Goal: Task Accomplishment & Management: Use online tool/utility

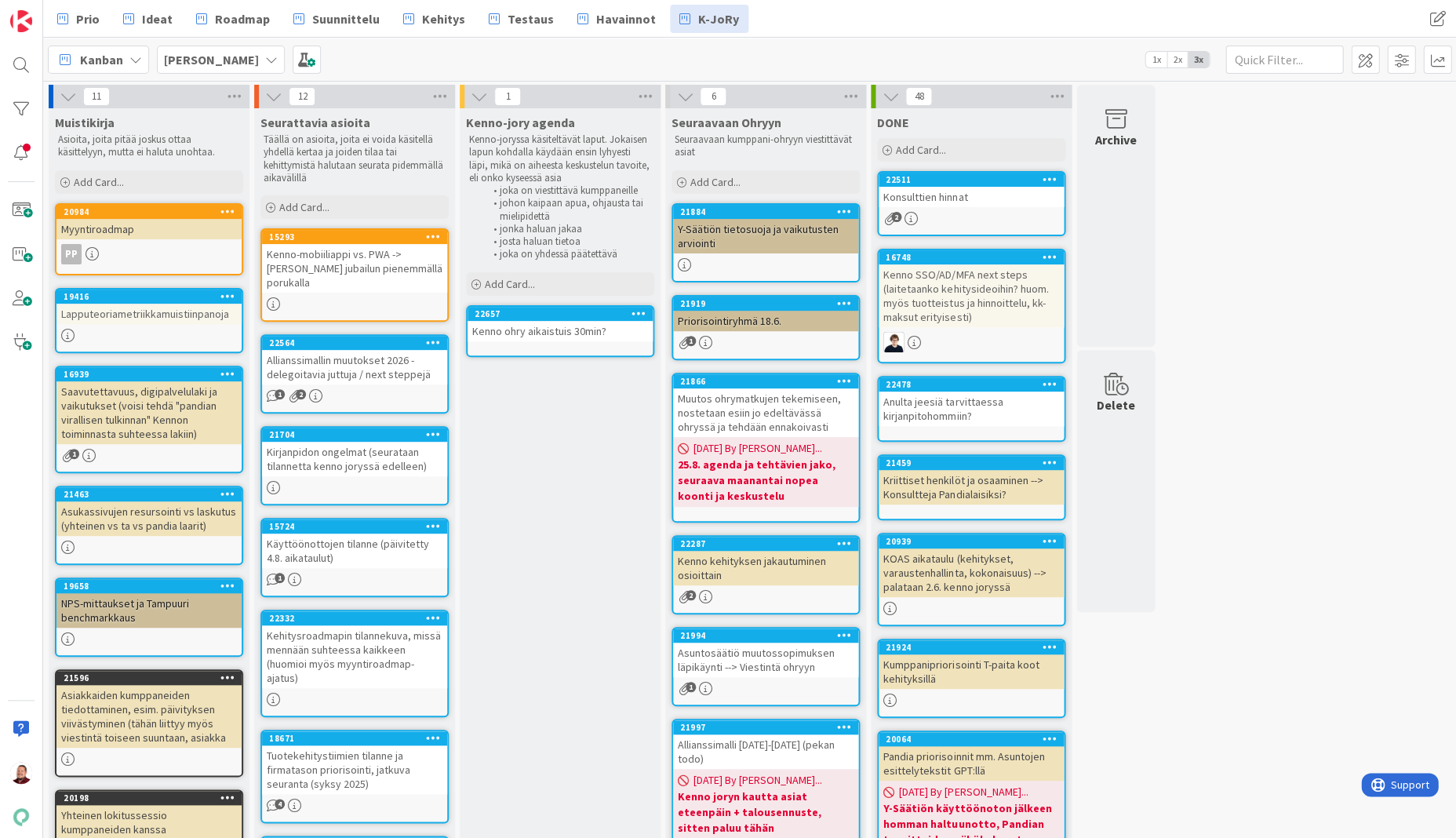
scroll to position [214, 0]
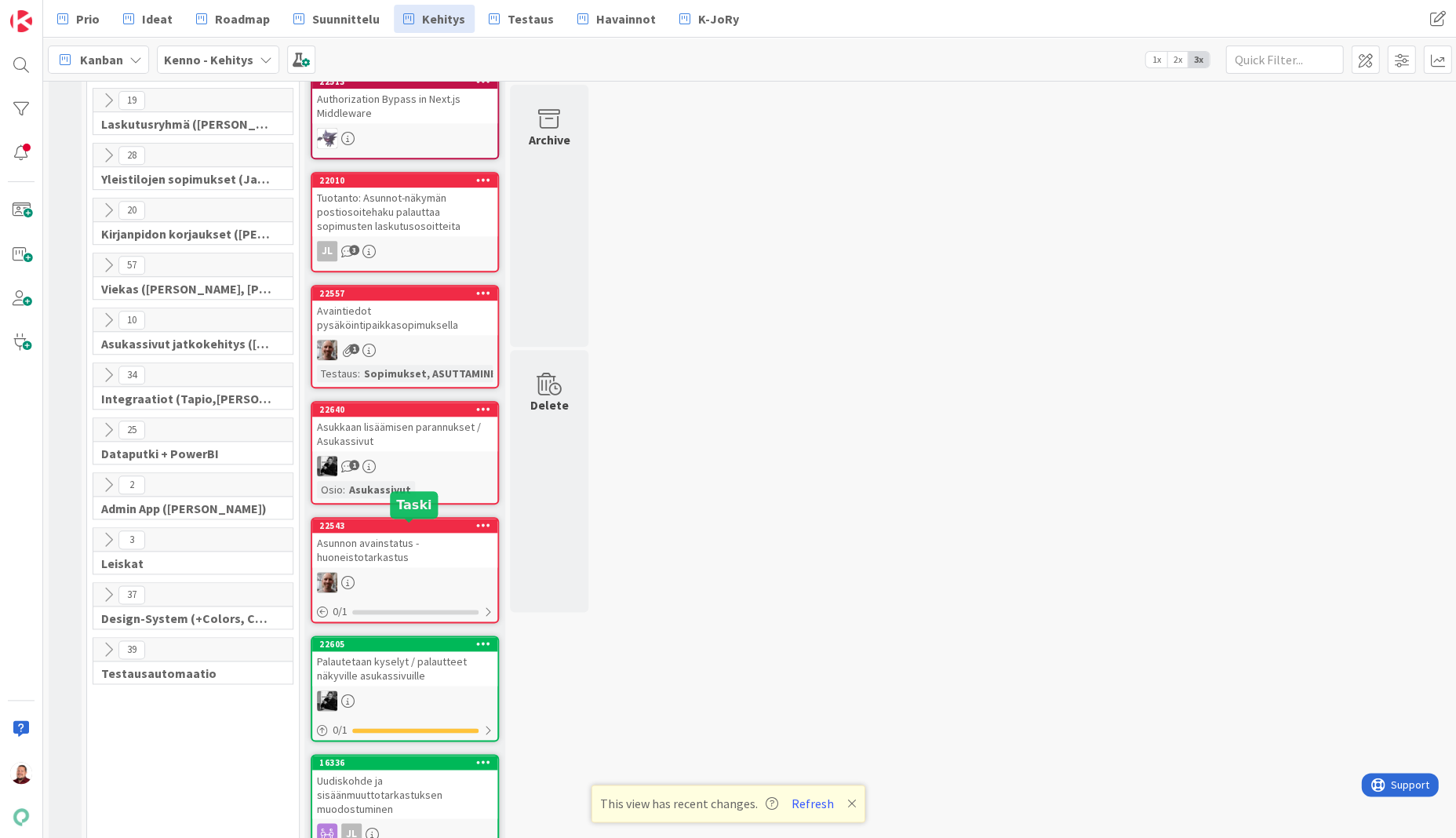
scroll to position [219, 0]
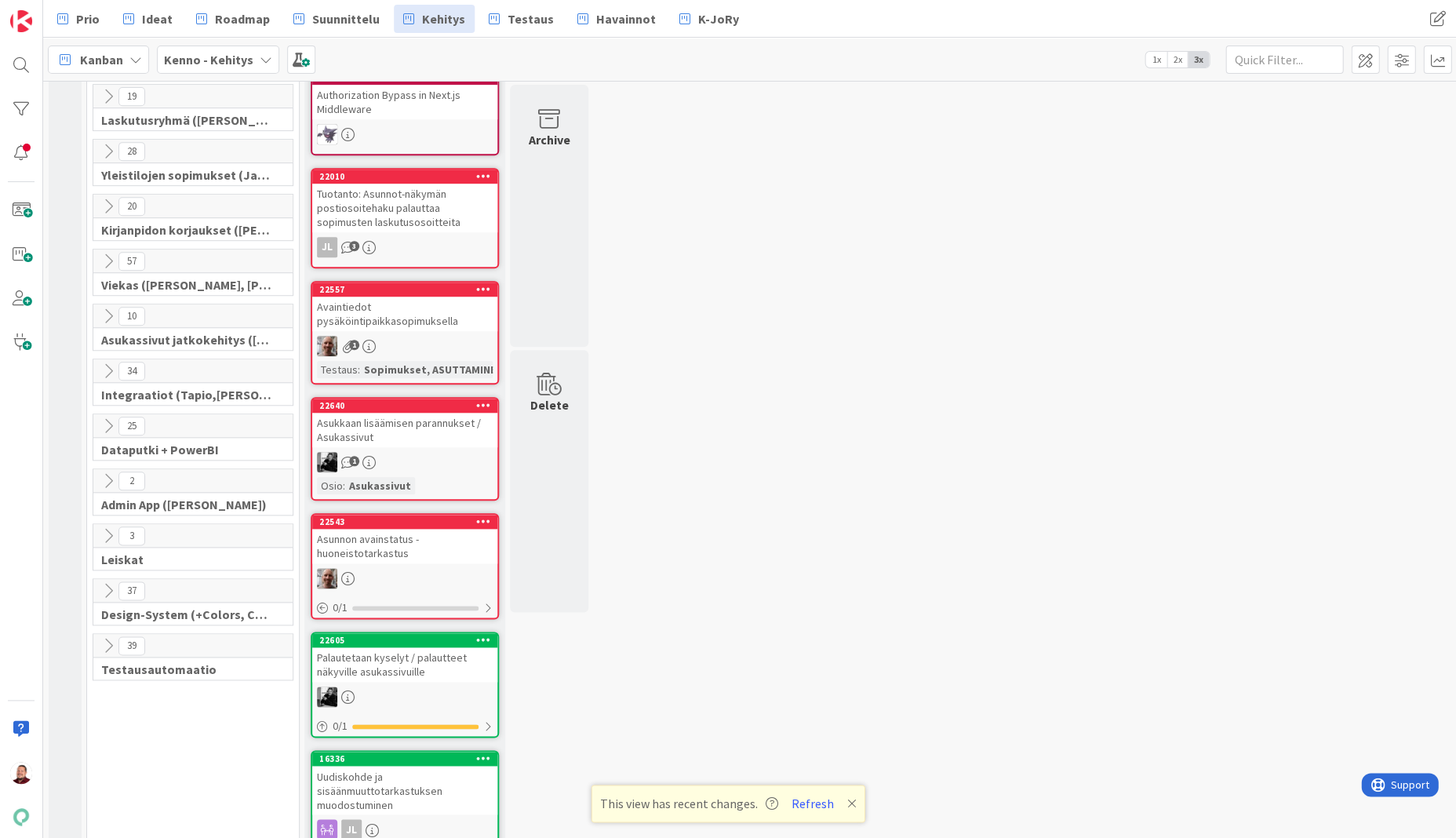
click at [102, 417] on icon at bounding box center [108, 426] width 17 height 17
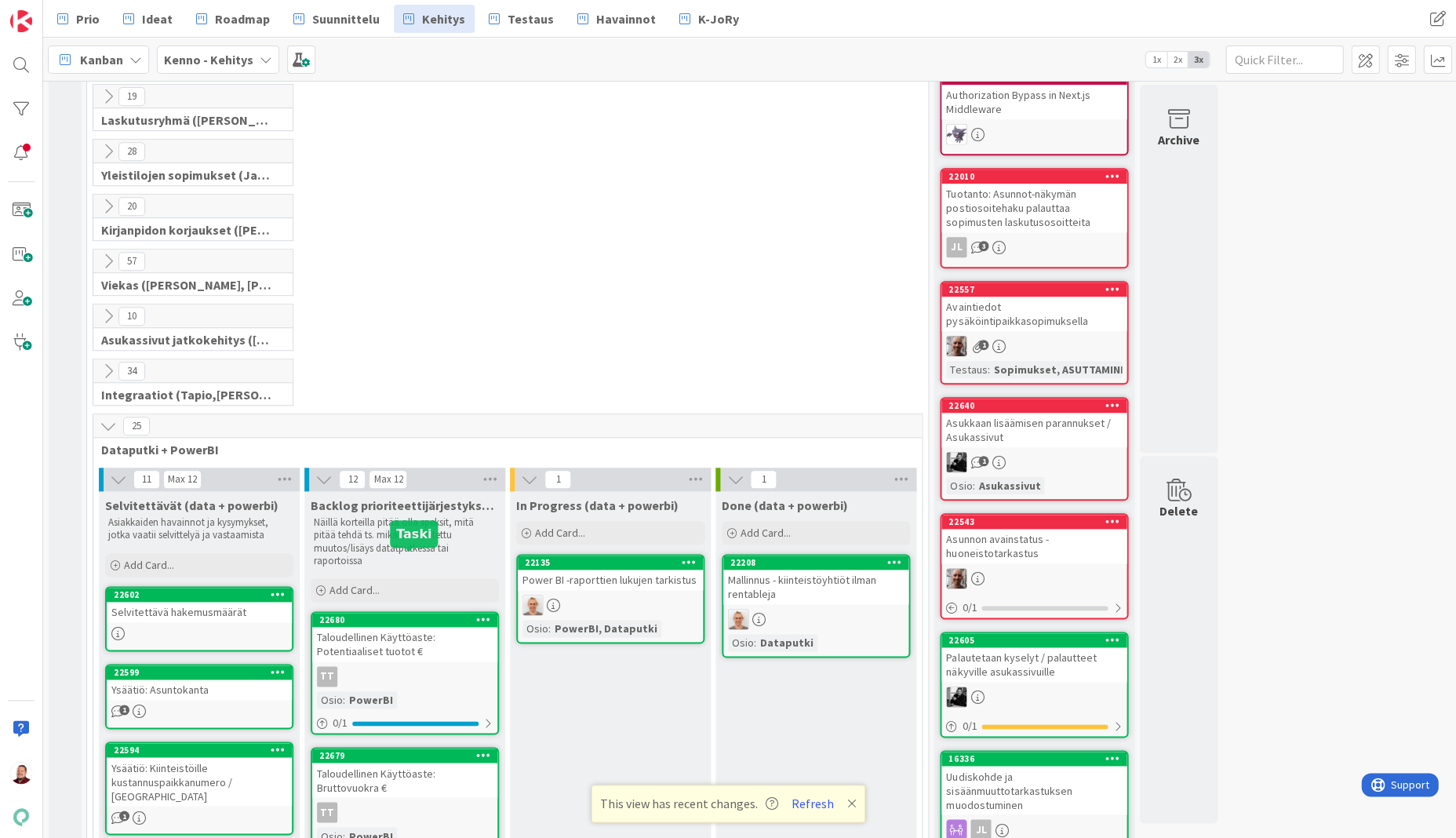
scroll to position [571, 0]
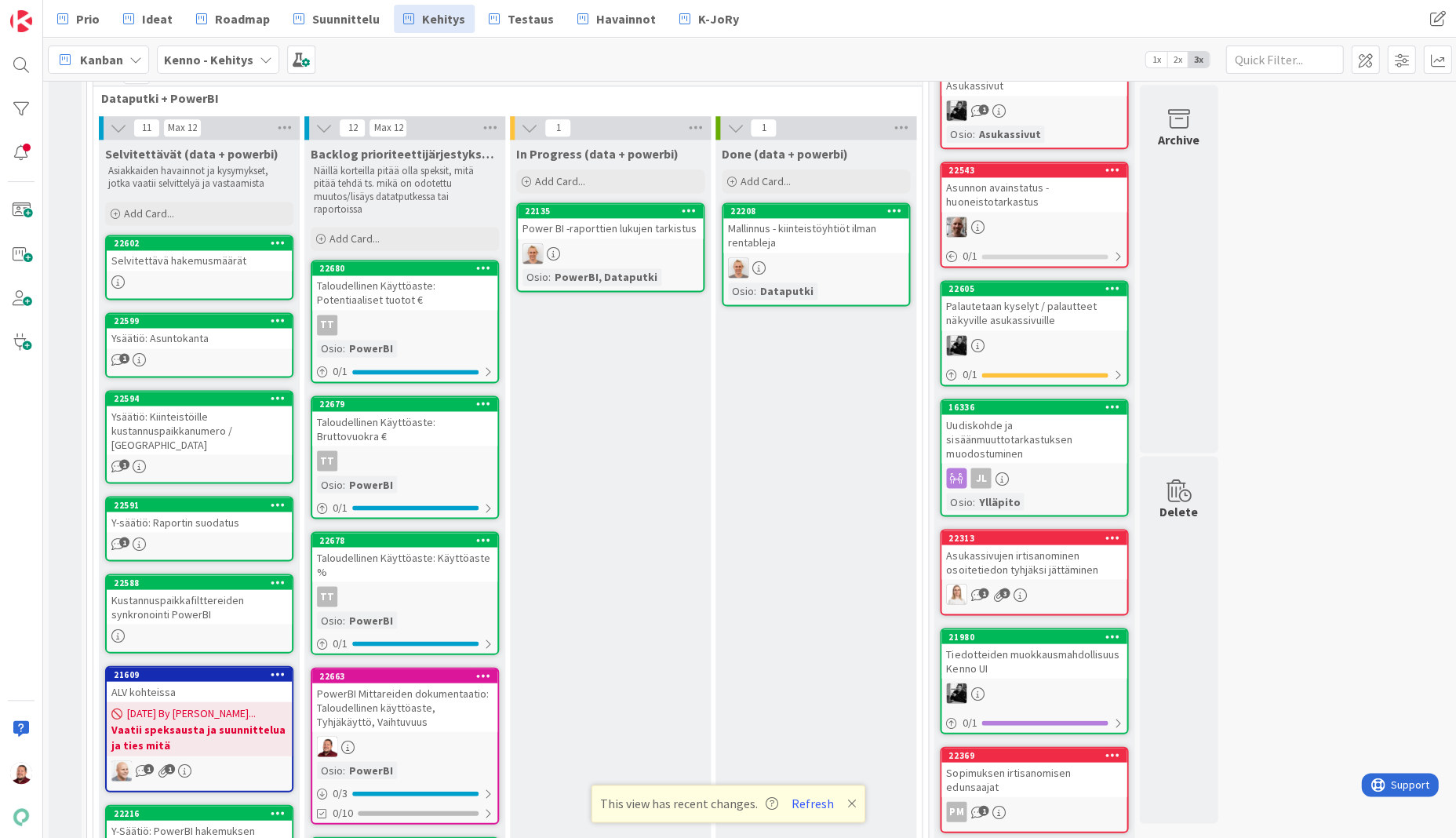
click at [415, 683] on div "PowerBI Mittareiden dokumentaatio: Taloudellinen käyttöaste, Tyhjäkäyttö, Vaiht…" at bounding box center [405, 707] width 185 height 48
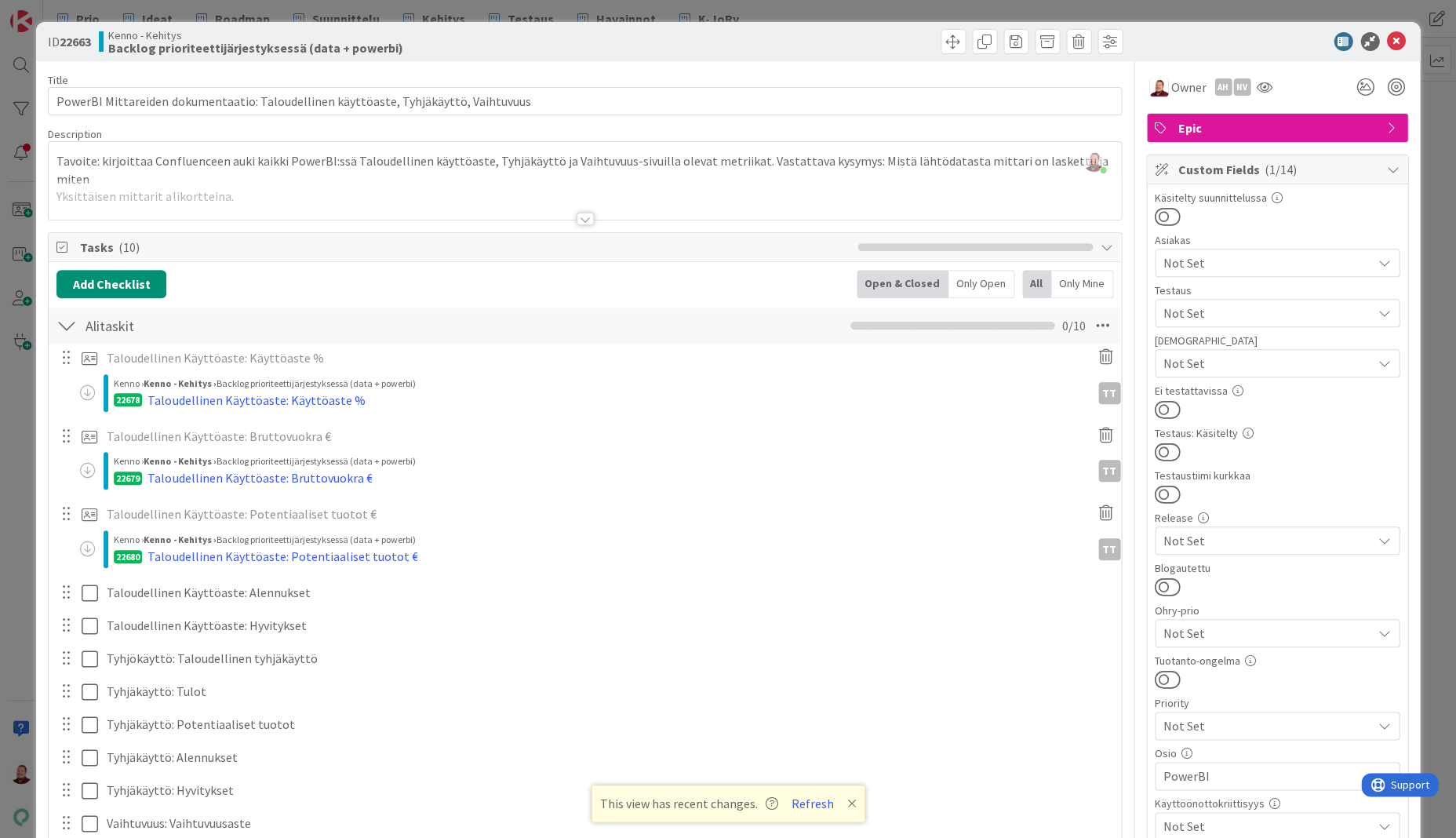
click at [251, 158] on div "Juhani Snellman just joined Tavoite: kirjoittaa Confluenceen auki kaikki PowerB…" at bounding box center [584, 181] width 1072 height 78
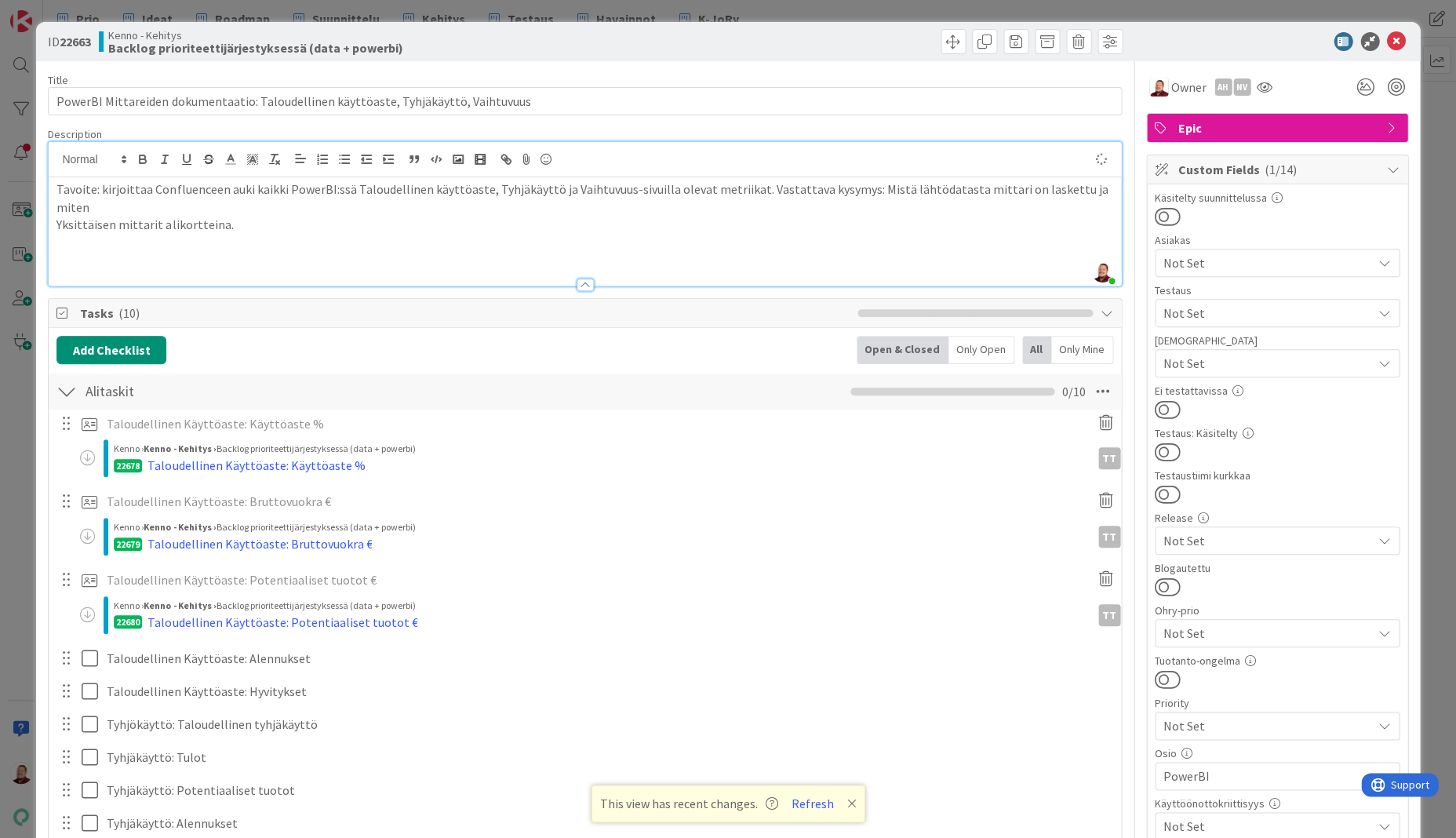
type textarea "x"
click at [1397, 38] on icon at bounding box center [1397, 42] width 19 height 19
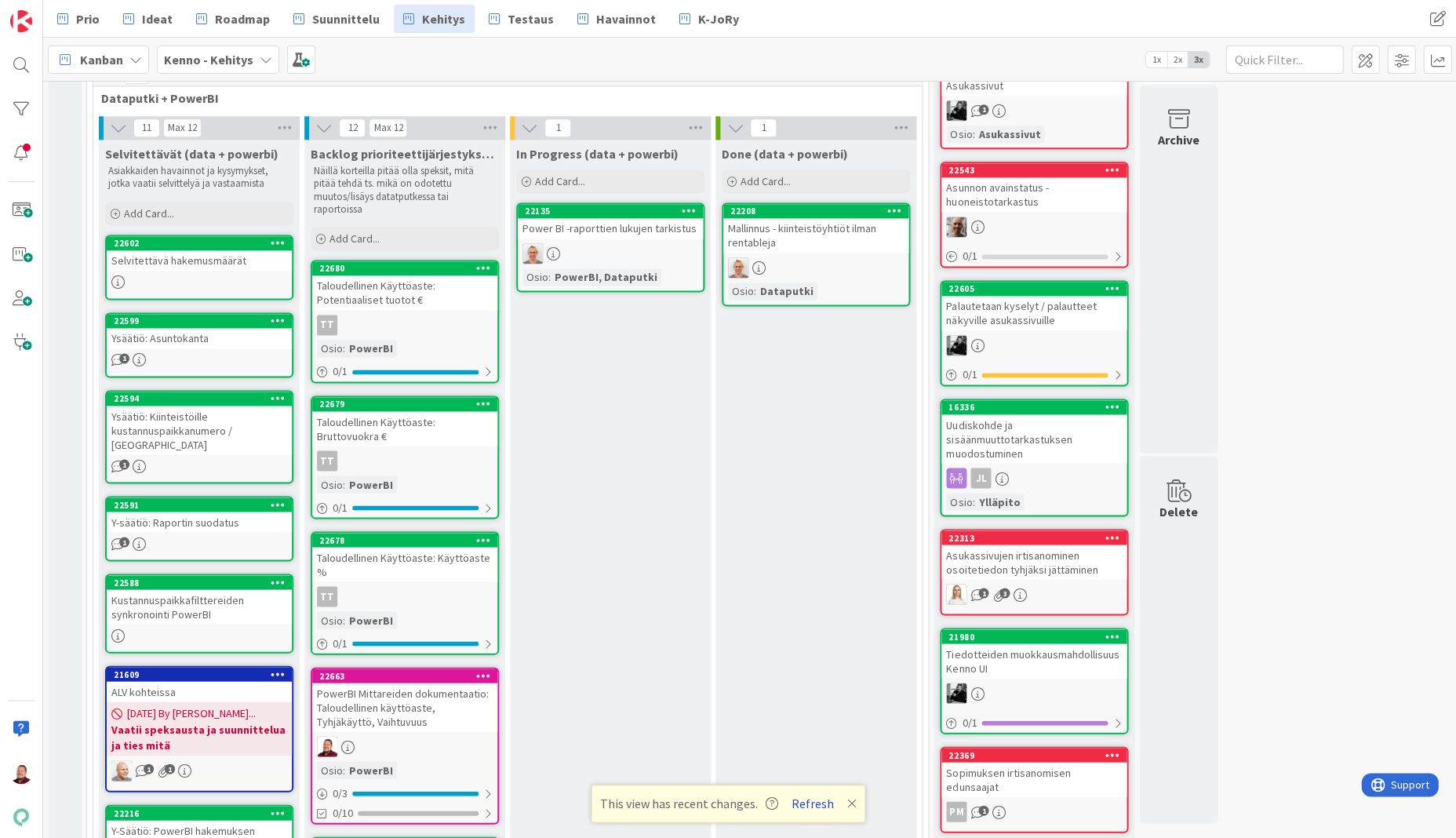
click at [793, 804] on button "Refresh" at bounding box center [812, 804] width 53 height 21
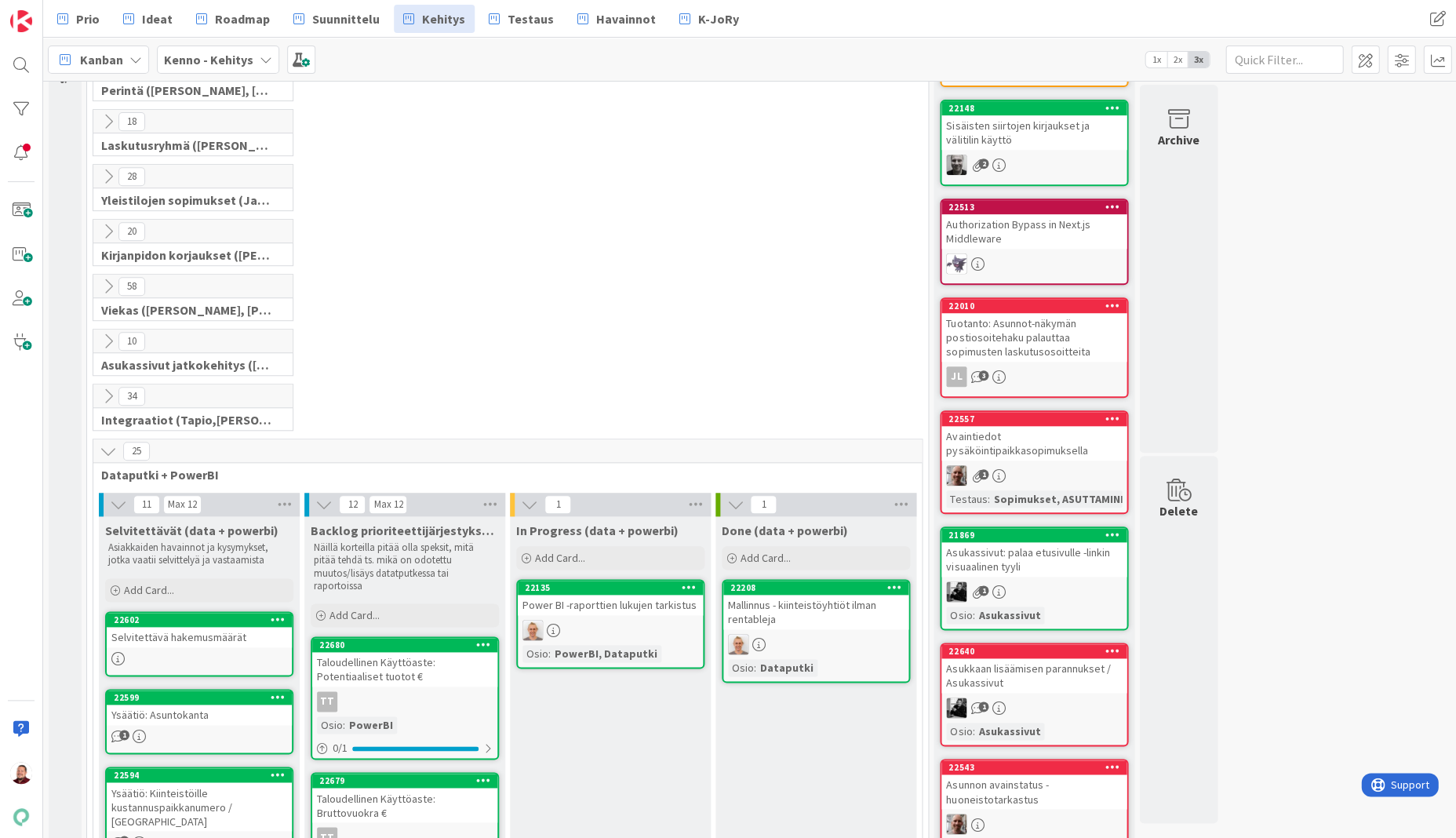
scroll to position [251, 0]
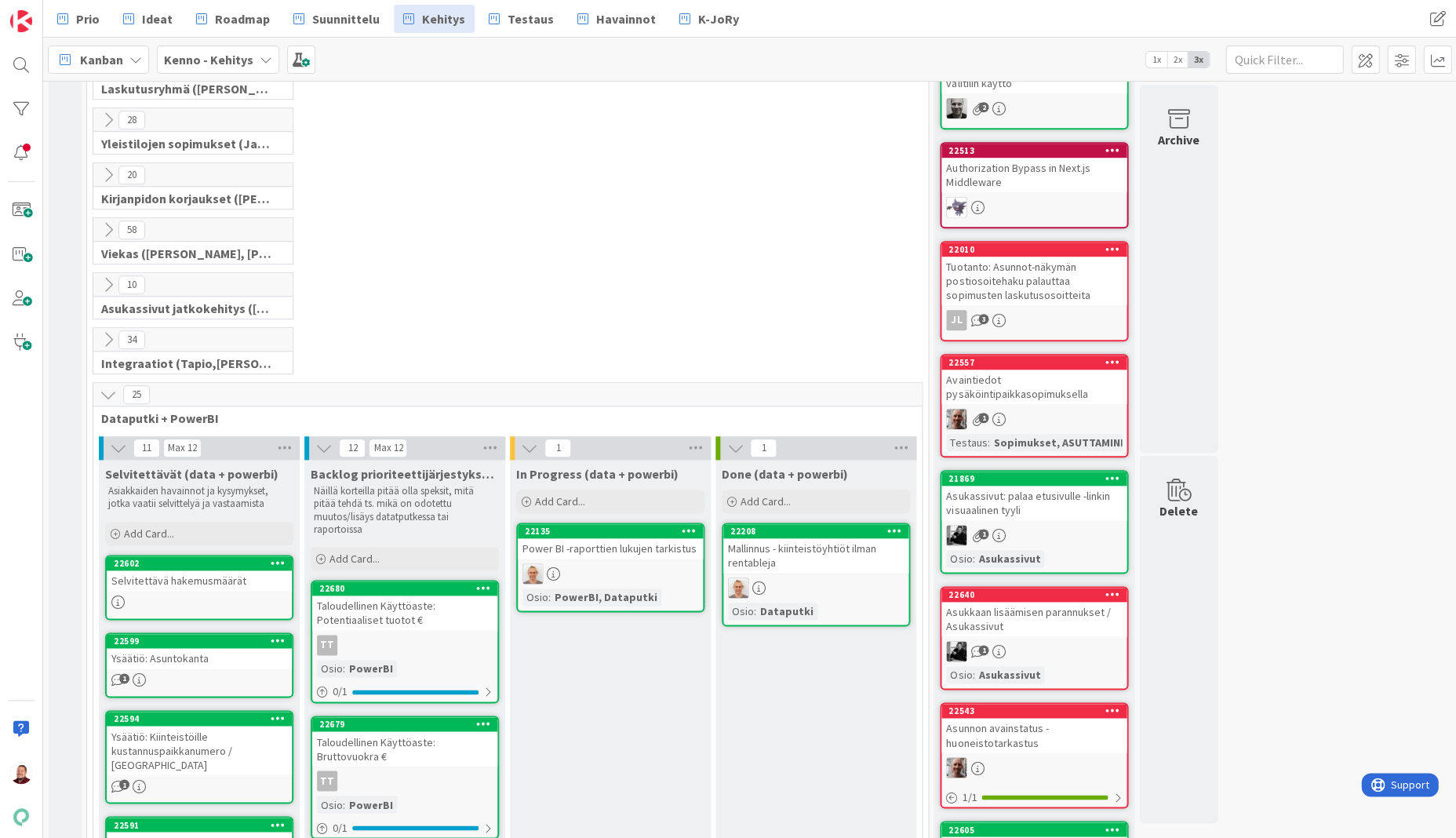
click at [105, 276] on icon at bounding box center [108, 285] width 17 height 17
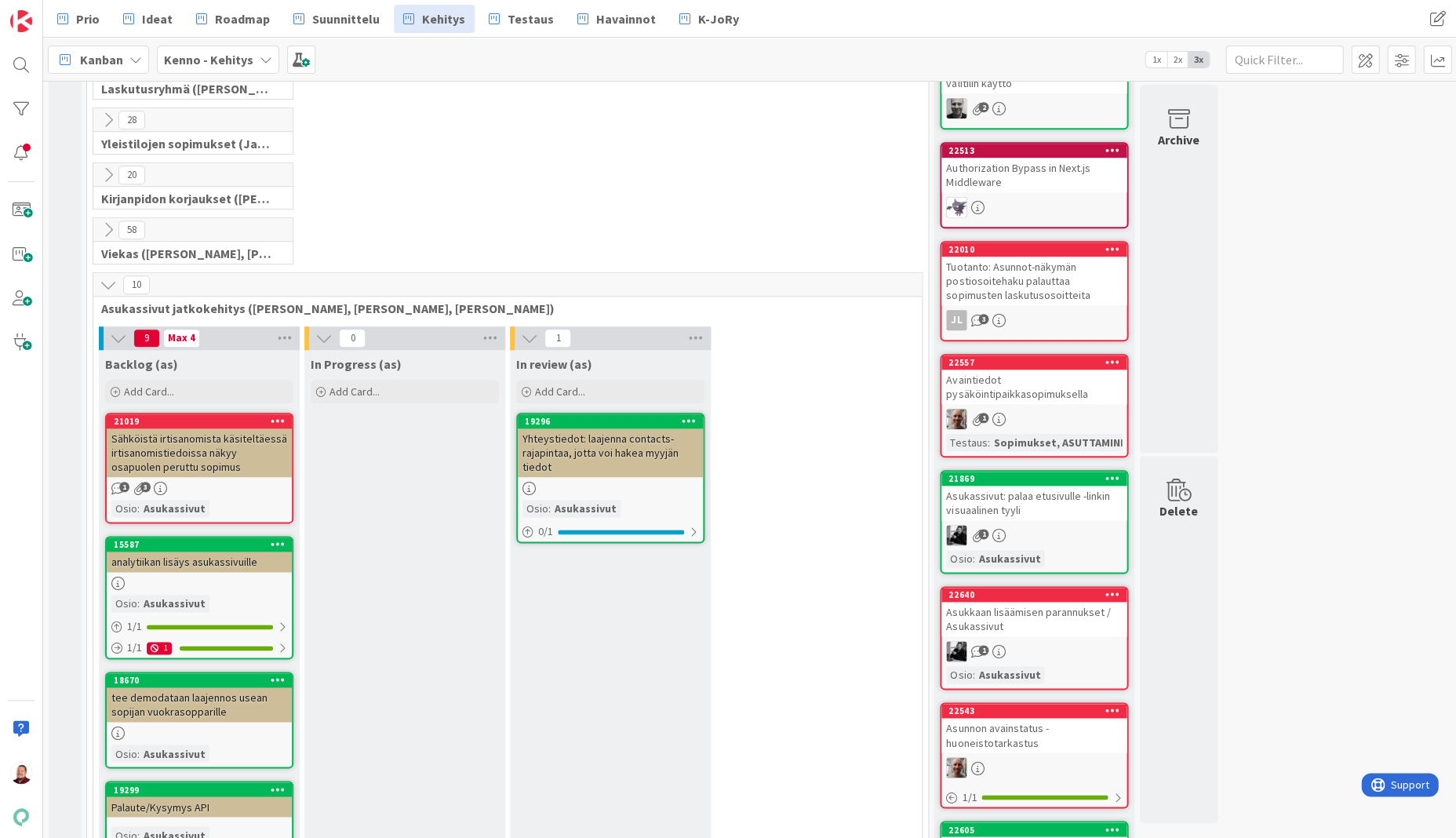
click at [105, 275] on button at bounding box center [108, 285] width 21 height 21
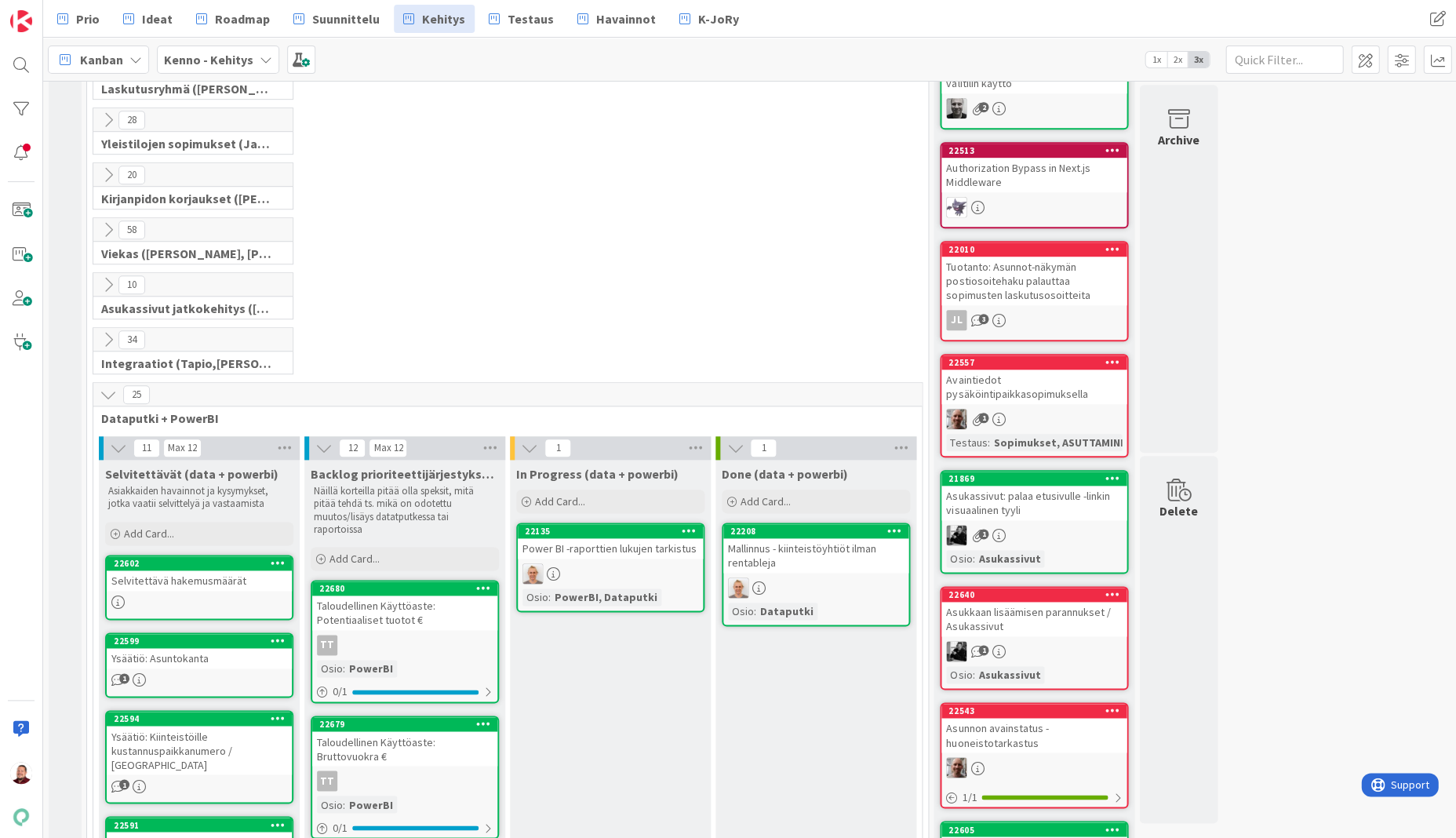
click at [106, 221] on icon at bounding box center [108, 230] width 17 height 17
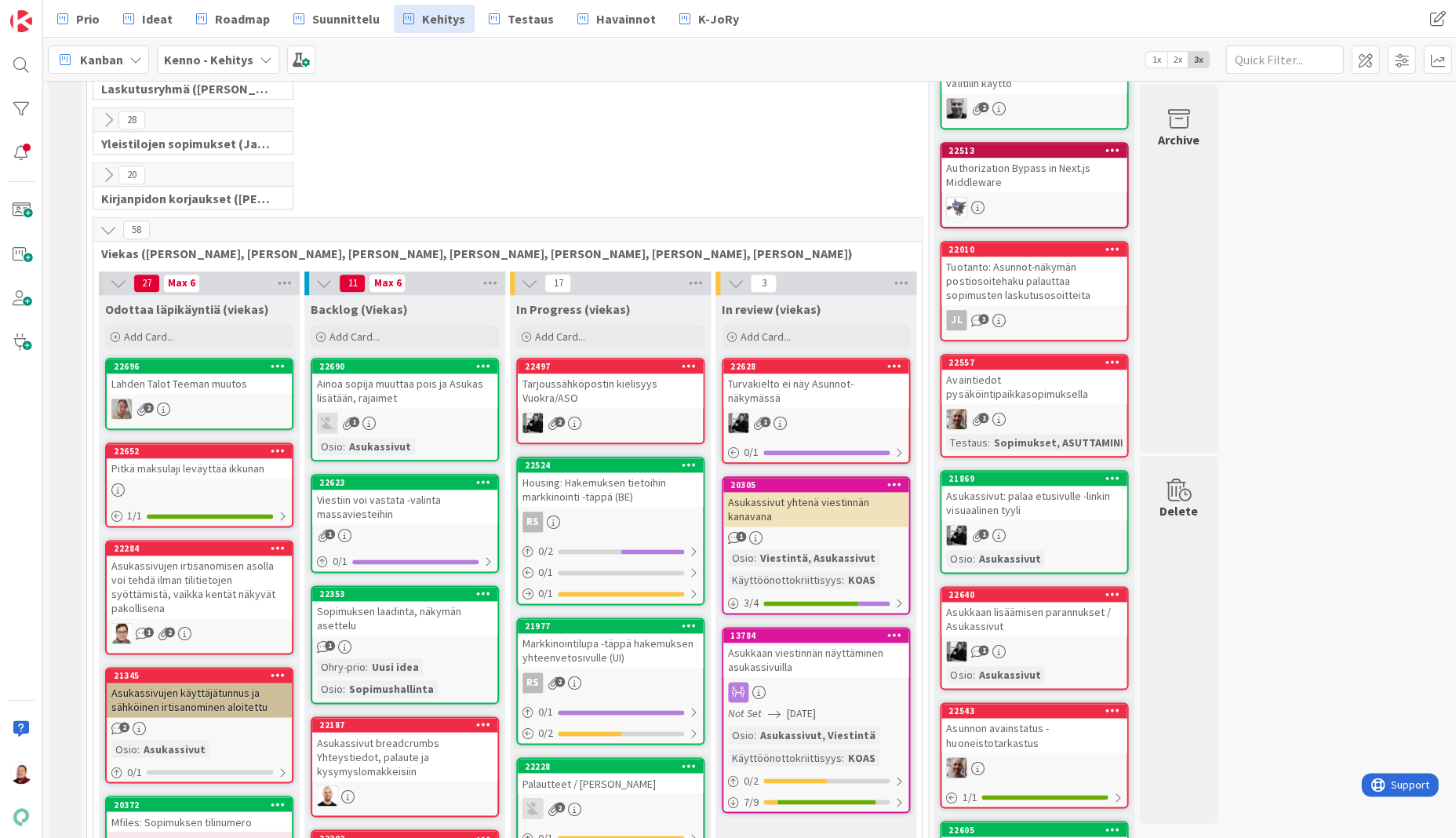
click at [106, 221] on icon at bounding box center [108, 230] width 17 height 17
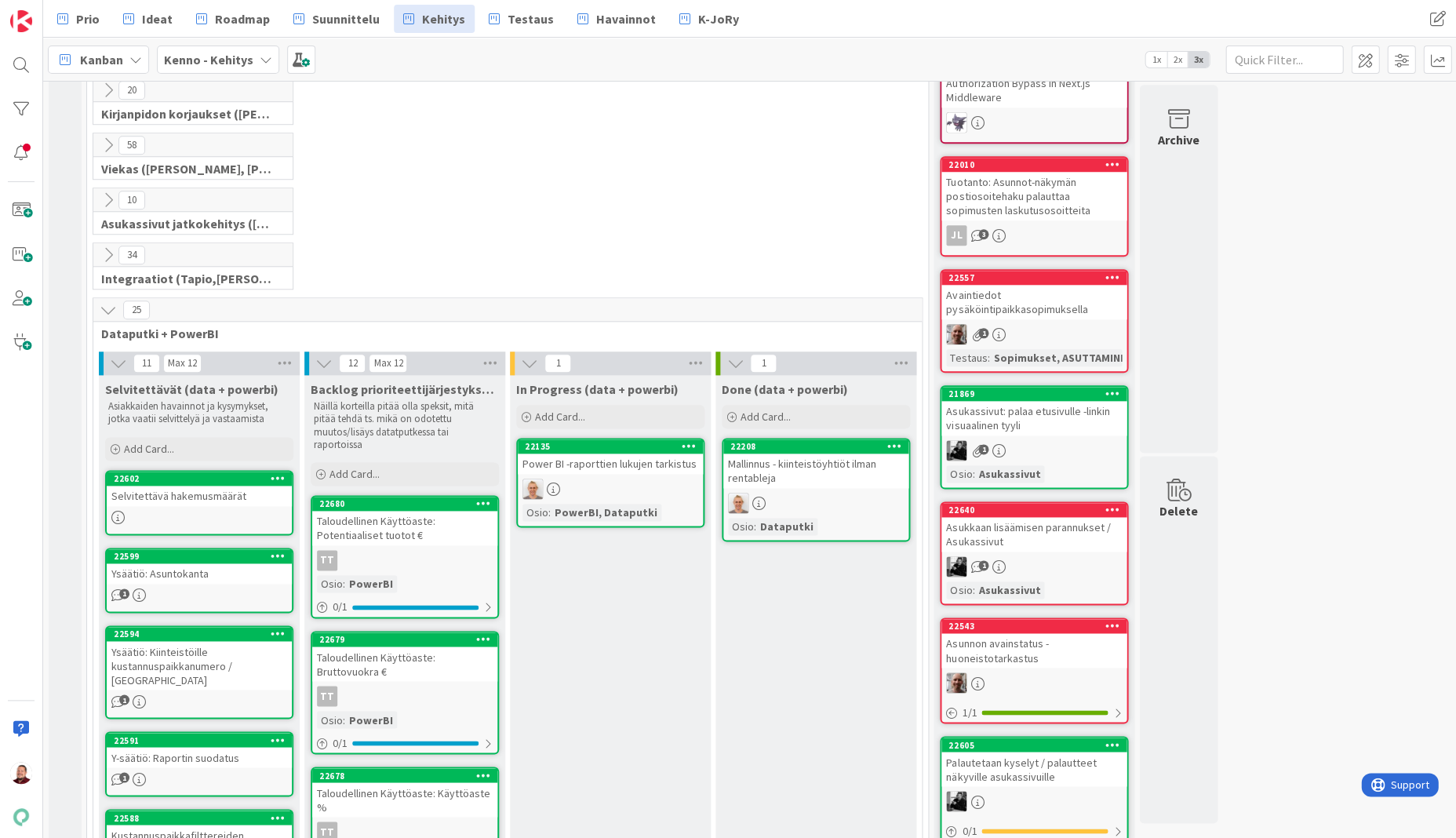
scroll to position [506, 0]
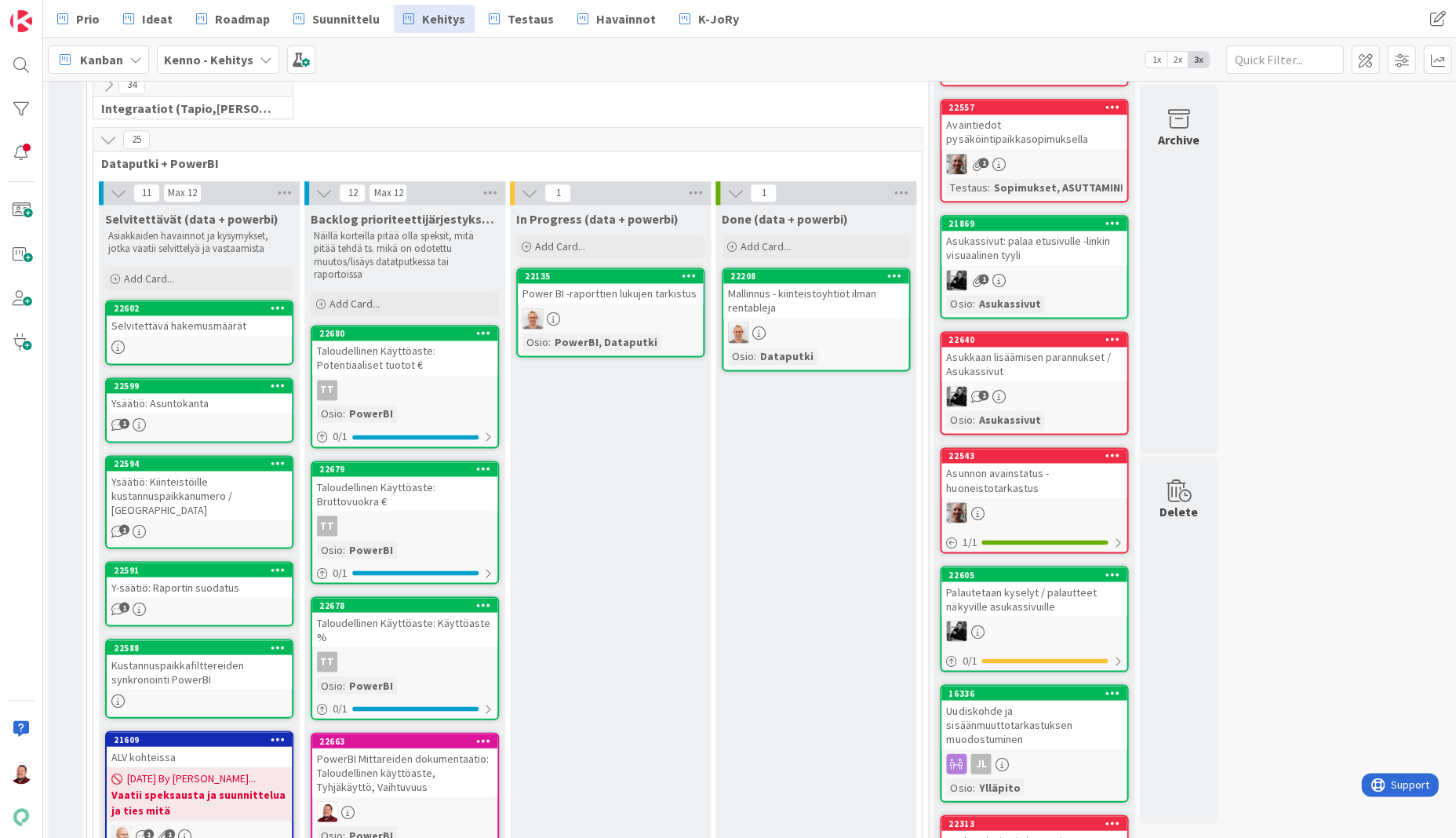
click at [375, 748] on div "PowerBI Mittareiden dokumentaatio: Taloudellinen käyttöaste, Tyhjäkäyttö, Vaiht…" at bounding box center [405, 771] width 185 height 48
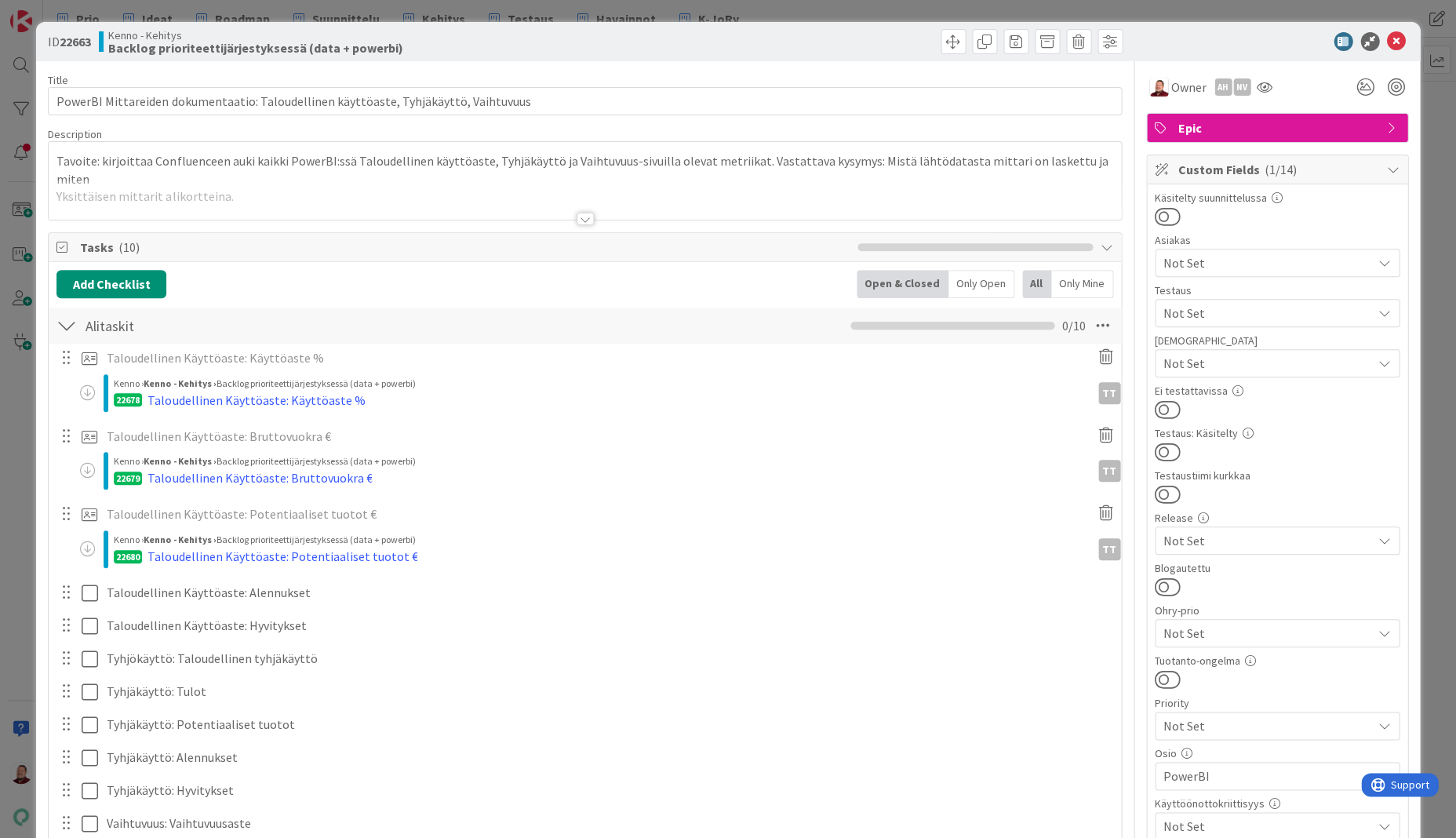
click at [511, 189] on div at bounding box center [584, 200] width 1072 height 40
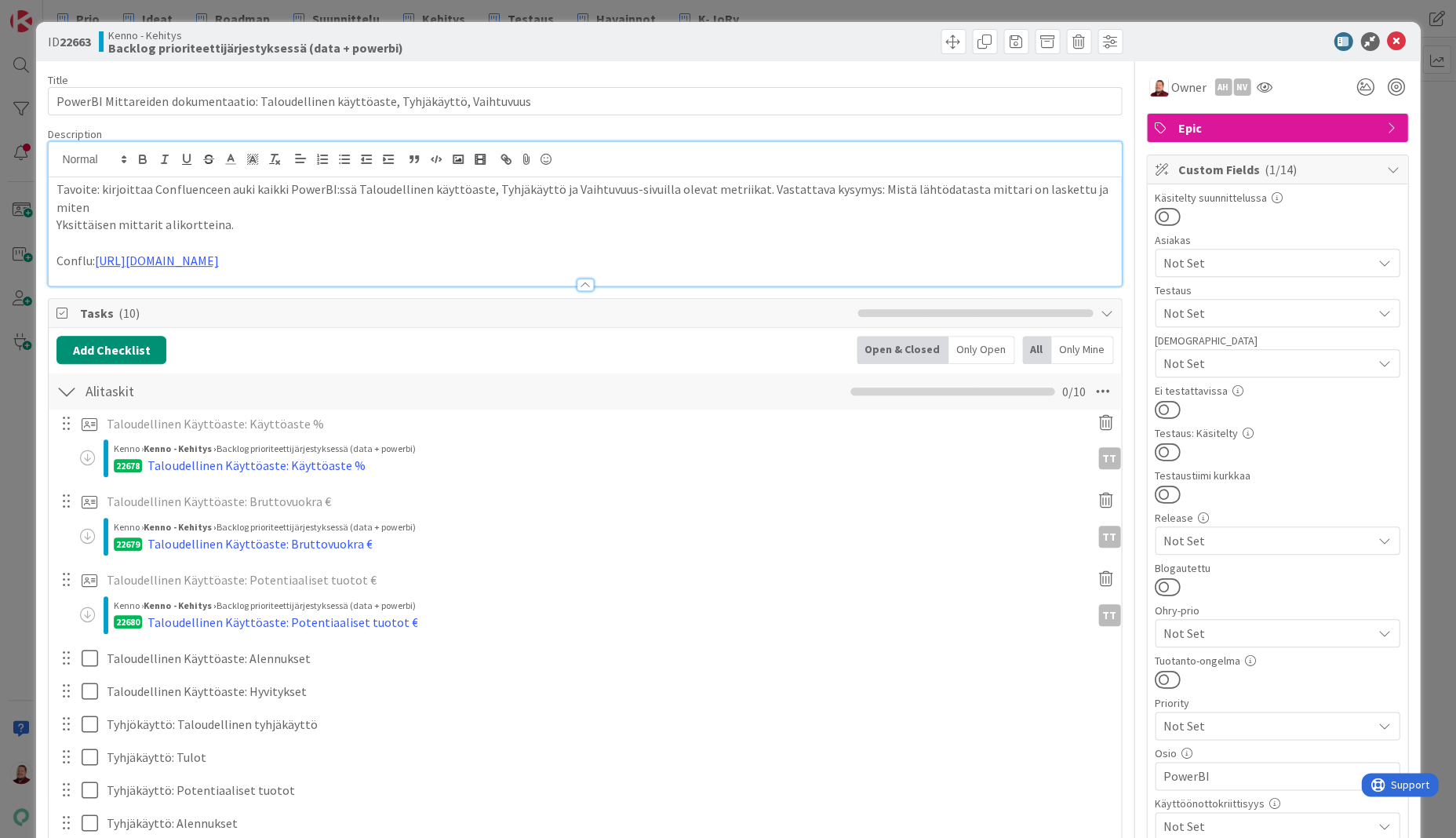
click at [492, 252] on p "Conflu: https://pandia-oy.atlassian.net/wiki/spaces/kdp/pages/759562249/K+ytt+a…" at bounding box center [584, 261] width 1056 height 18
copy p "Conflu: https://pandia-oy.atlassian.net/wiki/spaces/kdp/pages/759562249/K+ytt+a…"
click at [1404, 34] on icon at bounding box center [1397, 42] width 19 height 19
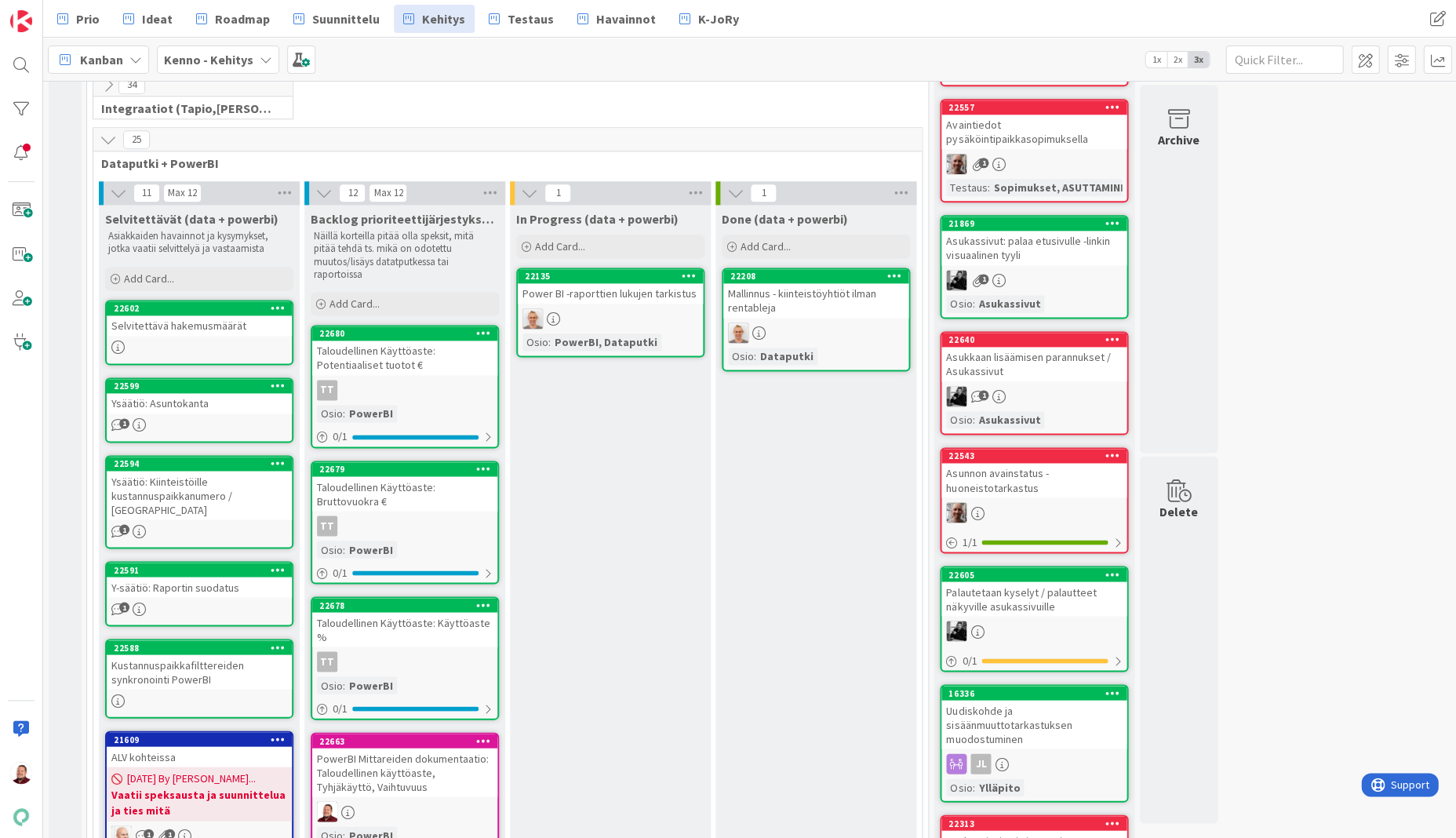
click at [392, 341] on div "Taloudellinen Käyttöaste: Potentiaaliset tuotot €" at bounding box center [405, 358] width 185 height 35
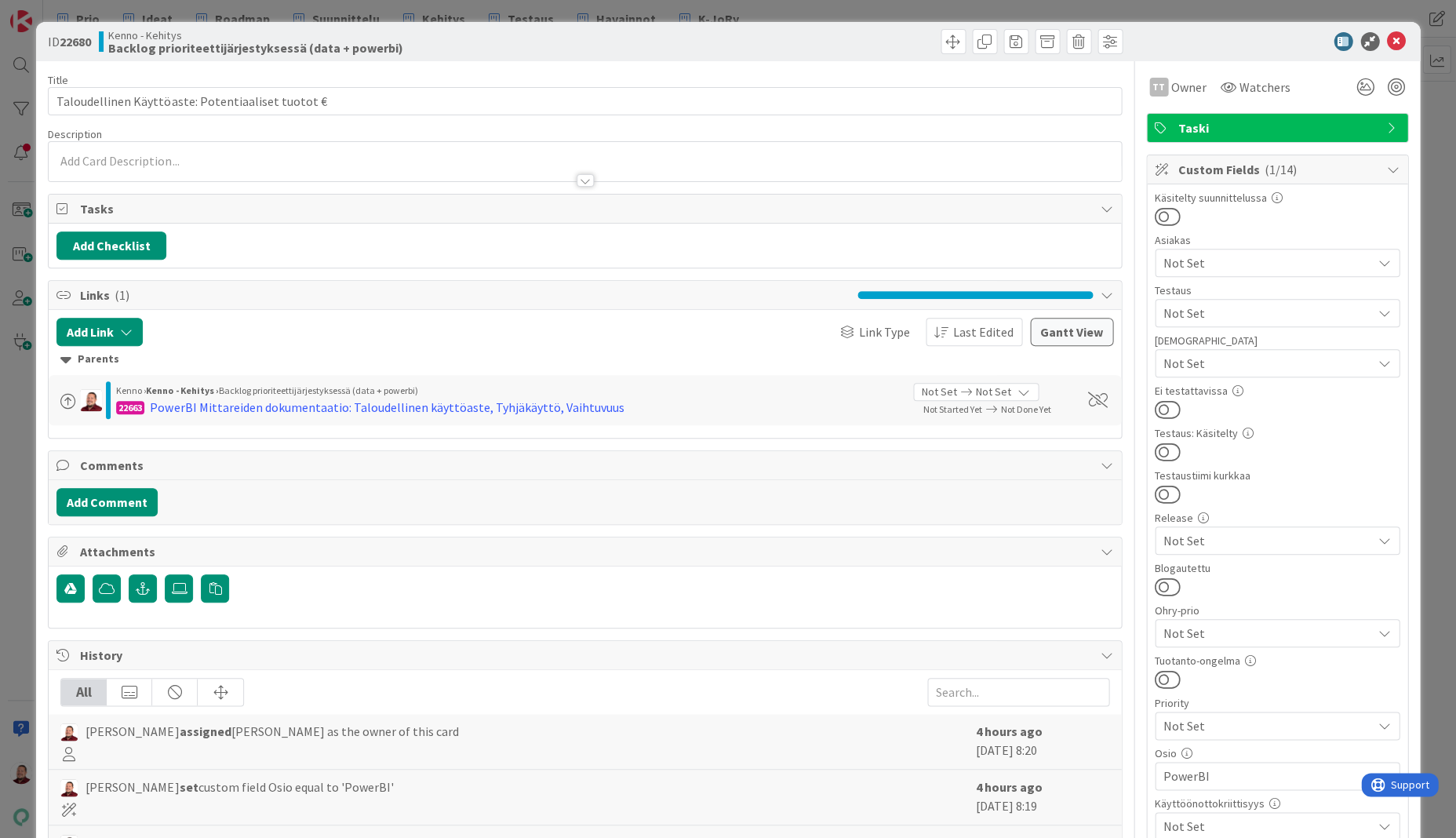
click at [146, 143] on div at bounding box center [584, 162] width 1072 height 40
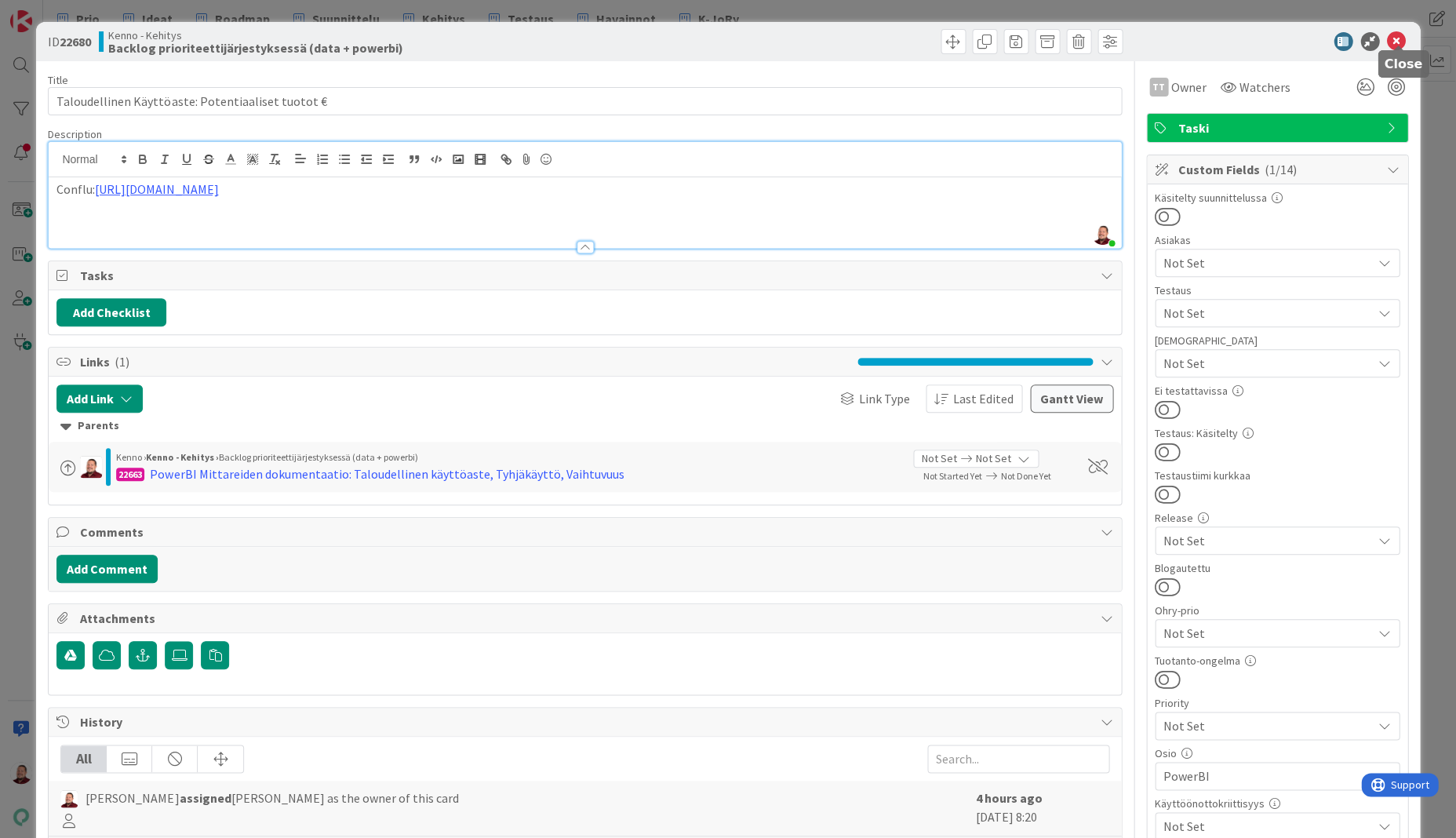
click at [1393, 42] on icon at bounding box center [1397, 42] width 19 height 19
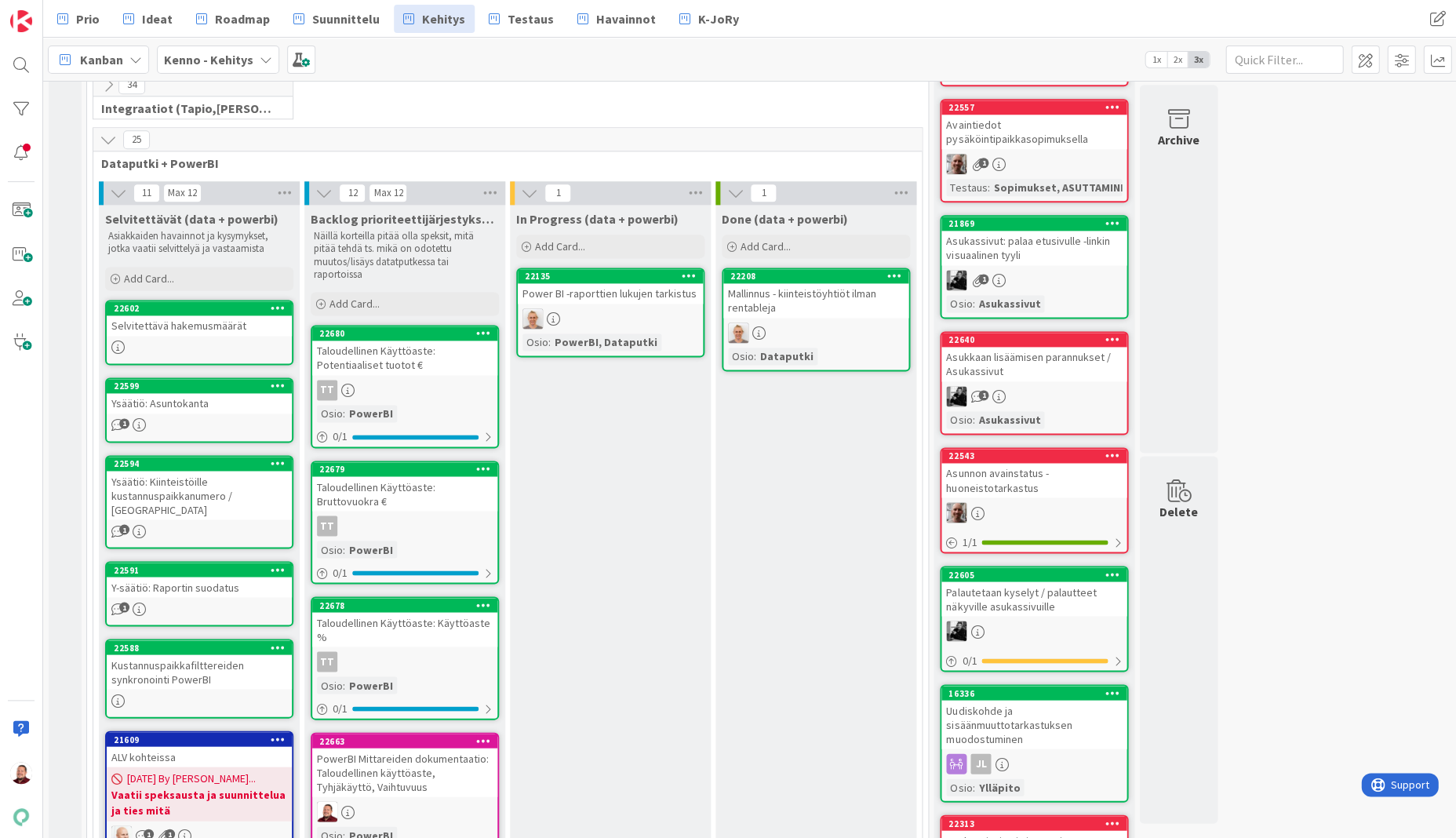
click at [388, 477] on div "Taloudellinen Käyttöaste: Bruttovuokra €" at bounding box center [405, 494] width 185 height 35
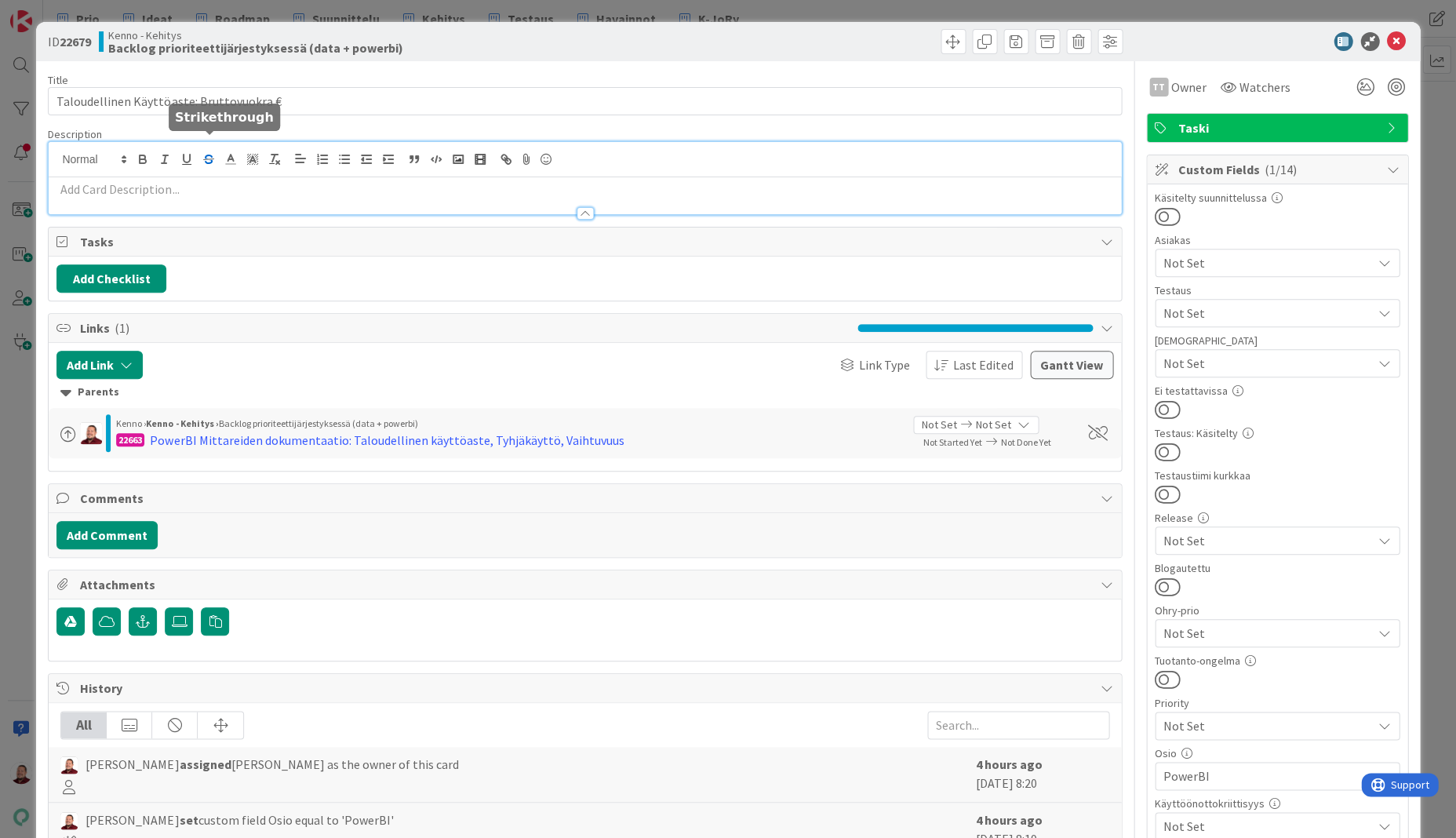
click at [199, 144] on div at bounding box center [584, 177] width 1072 height 72
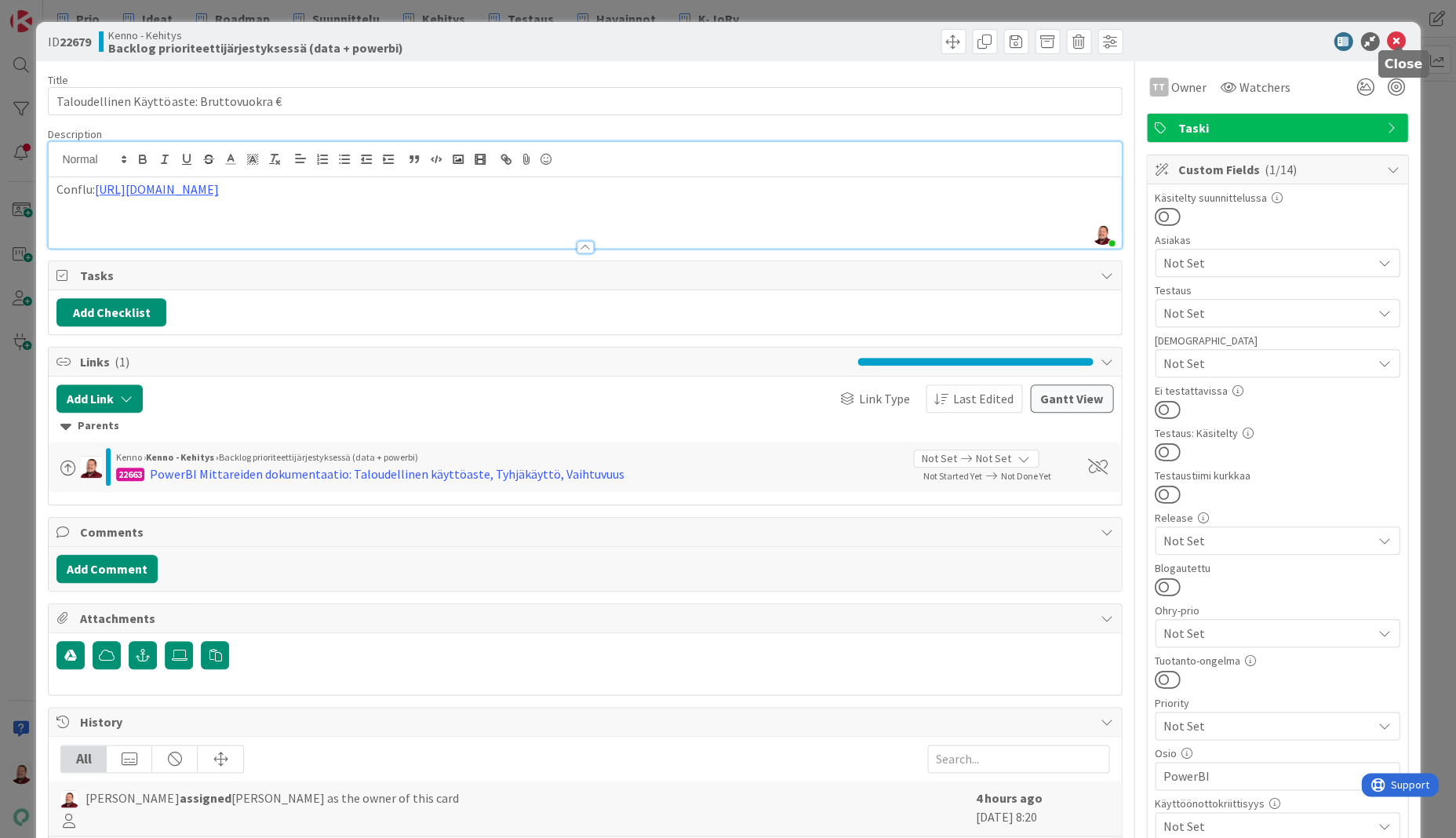
click at [1397, 38] on icon at bounding box center [1397, 42] width 19 height 19
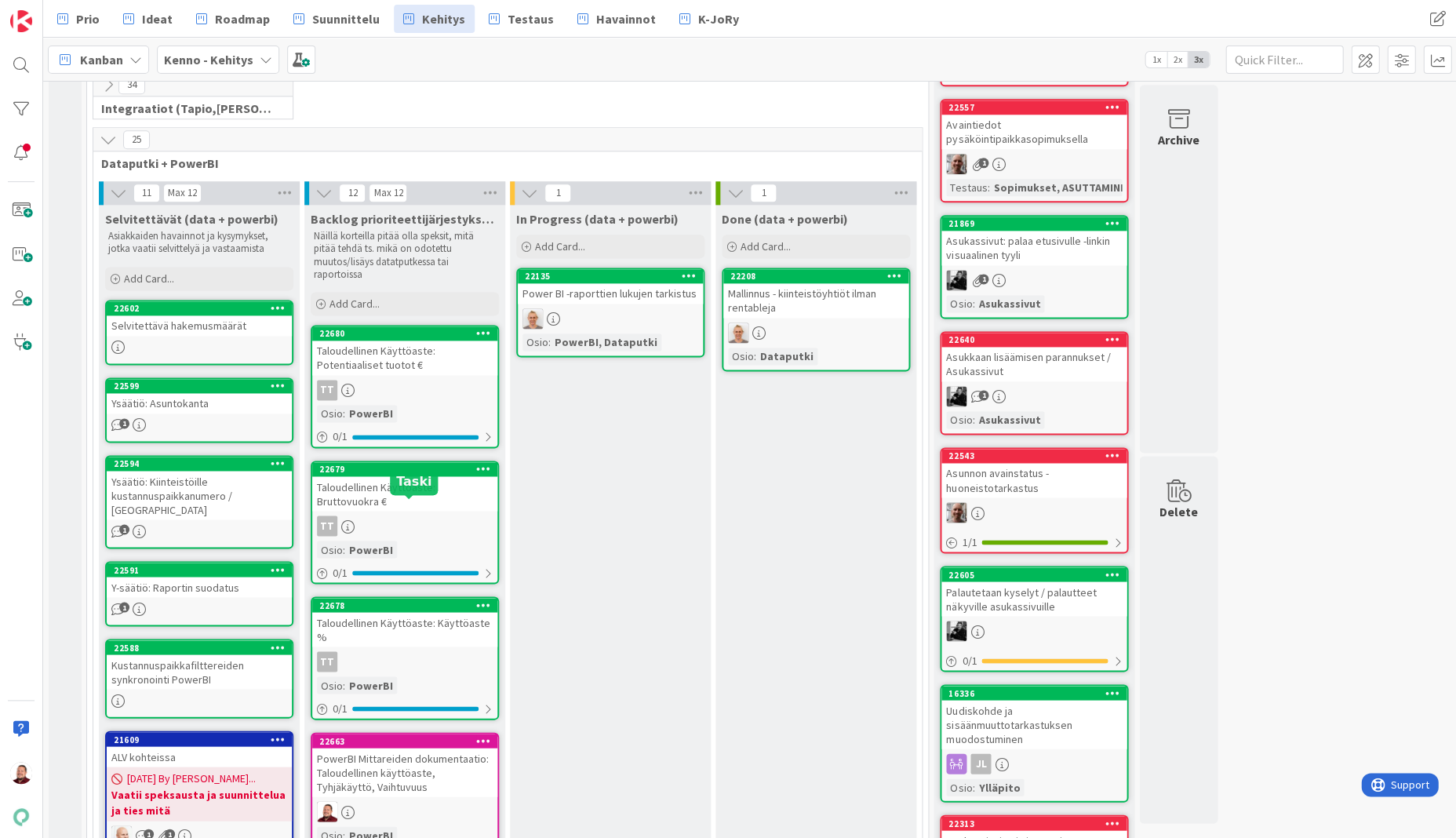
click at [383, 612] on div "Taloudellinen Käyttöaste: Käyttöaste %" at bounding box center [405, 630] width 185 height 35
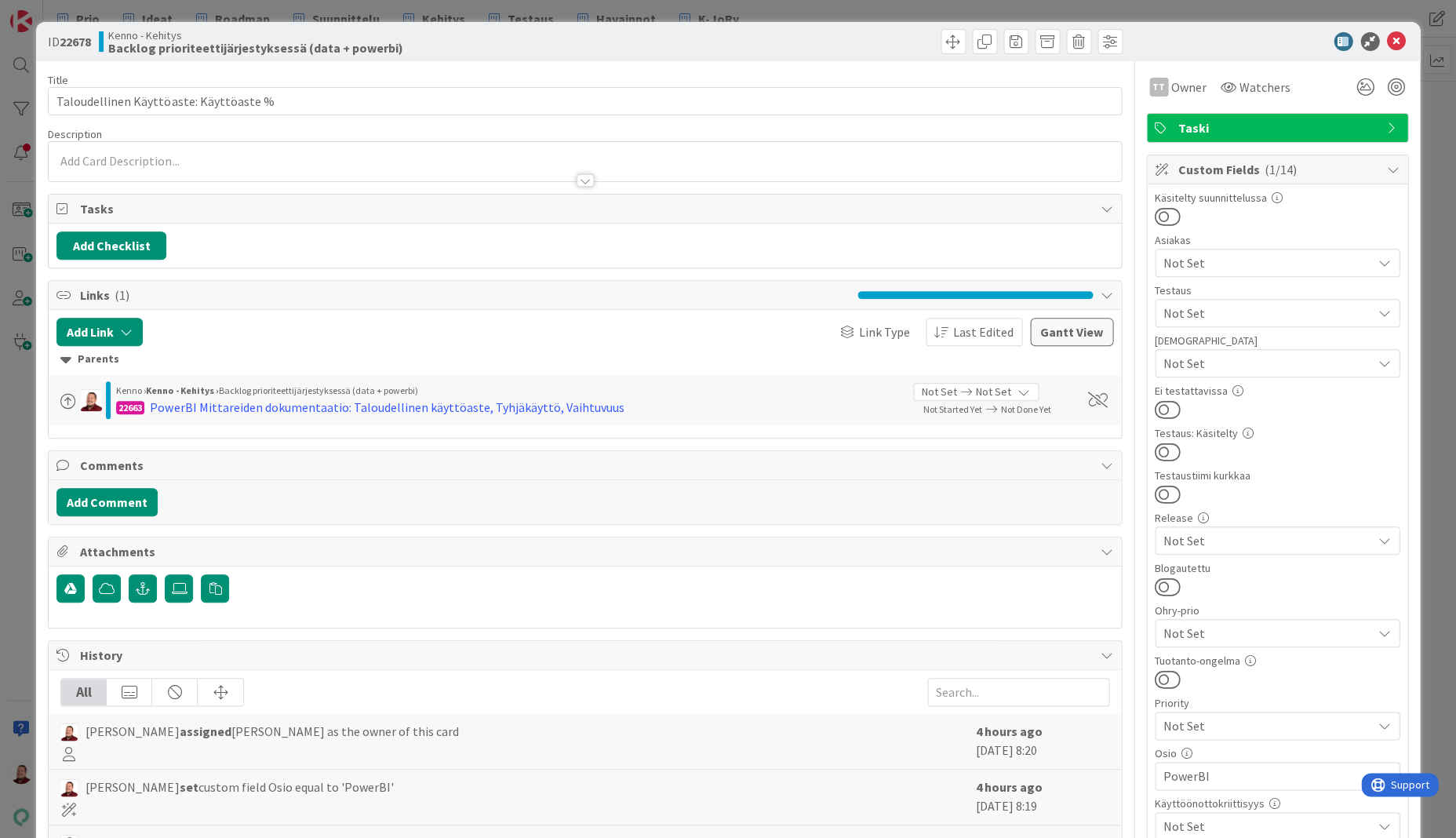
click at [206, 142] on div at bounding box center [584, 162] width 1072 height 40
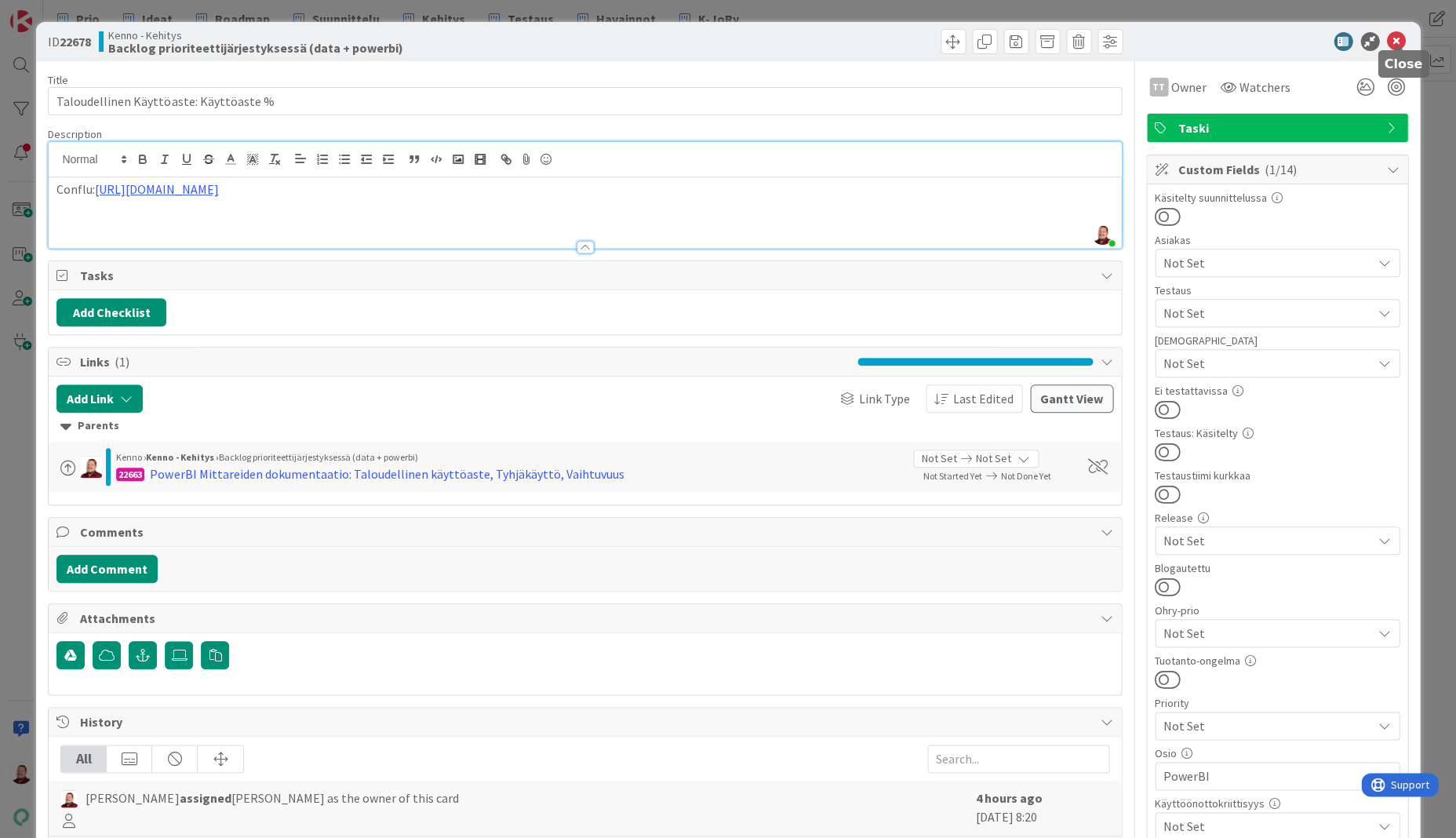
click at [1395, 36] on icon at bounding box center [1397, 42] width 19 height 19
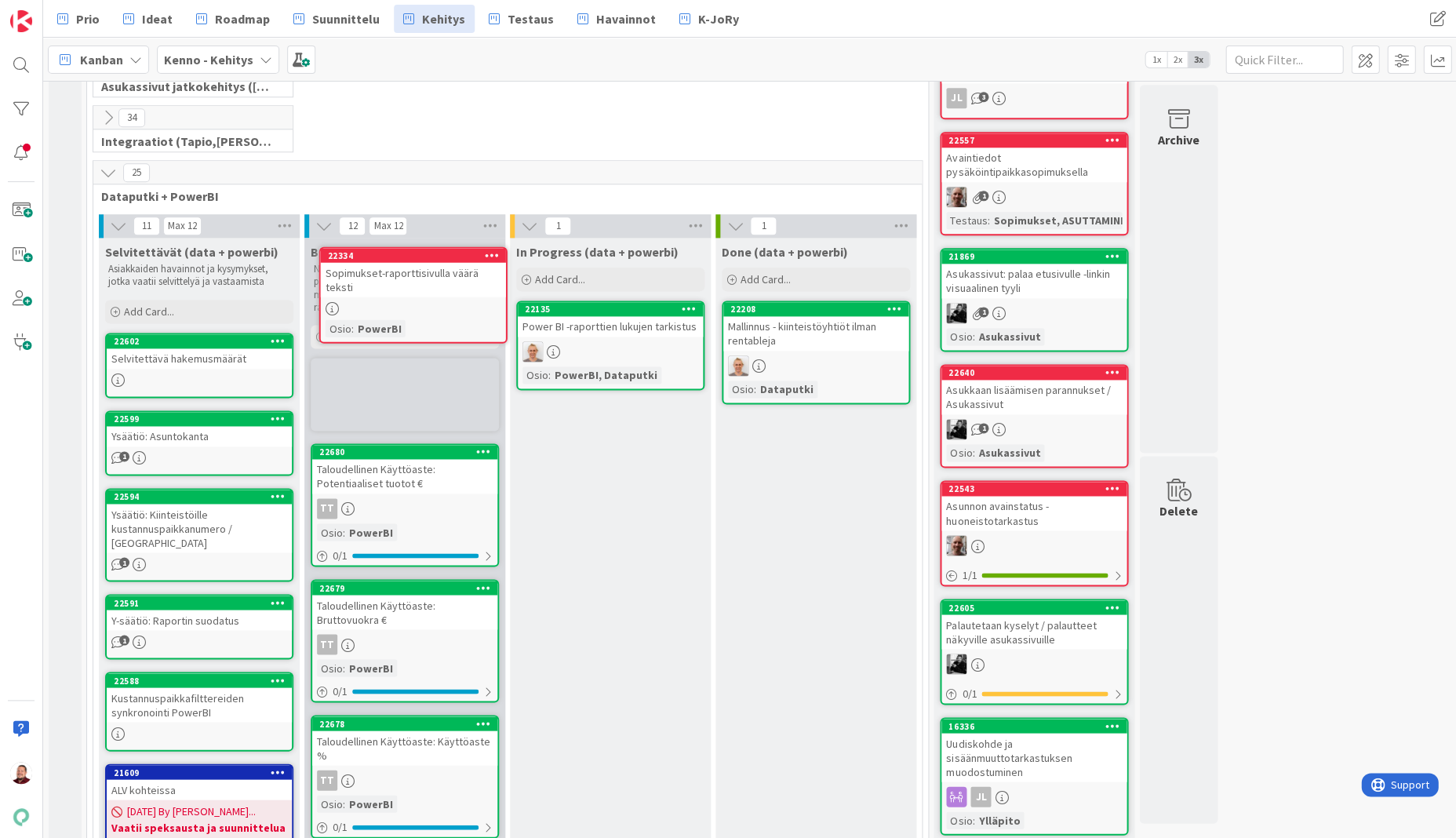
drag, startPoint x: 390, startPoint y: 336, endPoint x: 390, endPoint y: 302, distance: 34.0
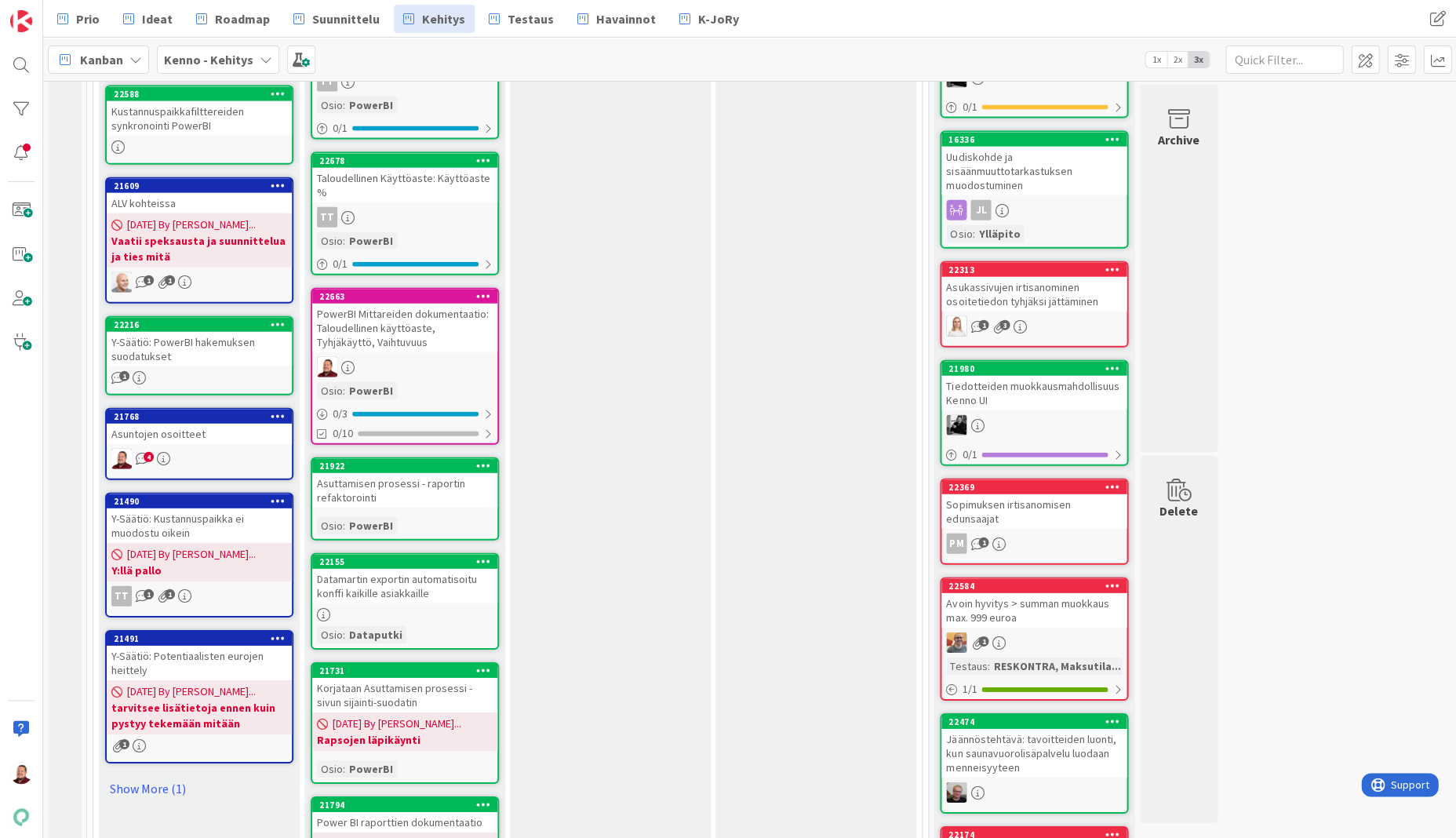
scroll to position [1061, 0]
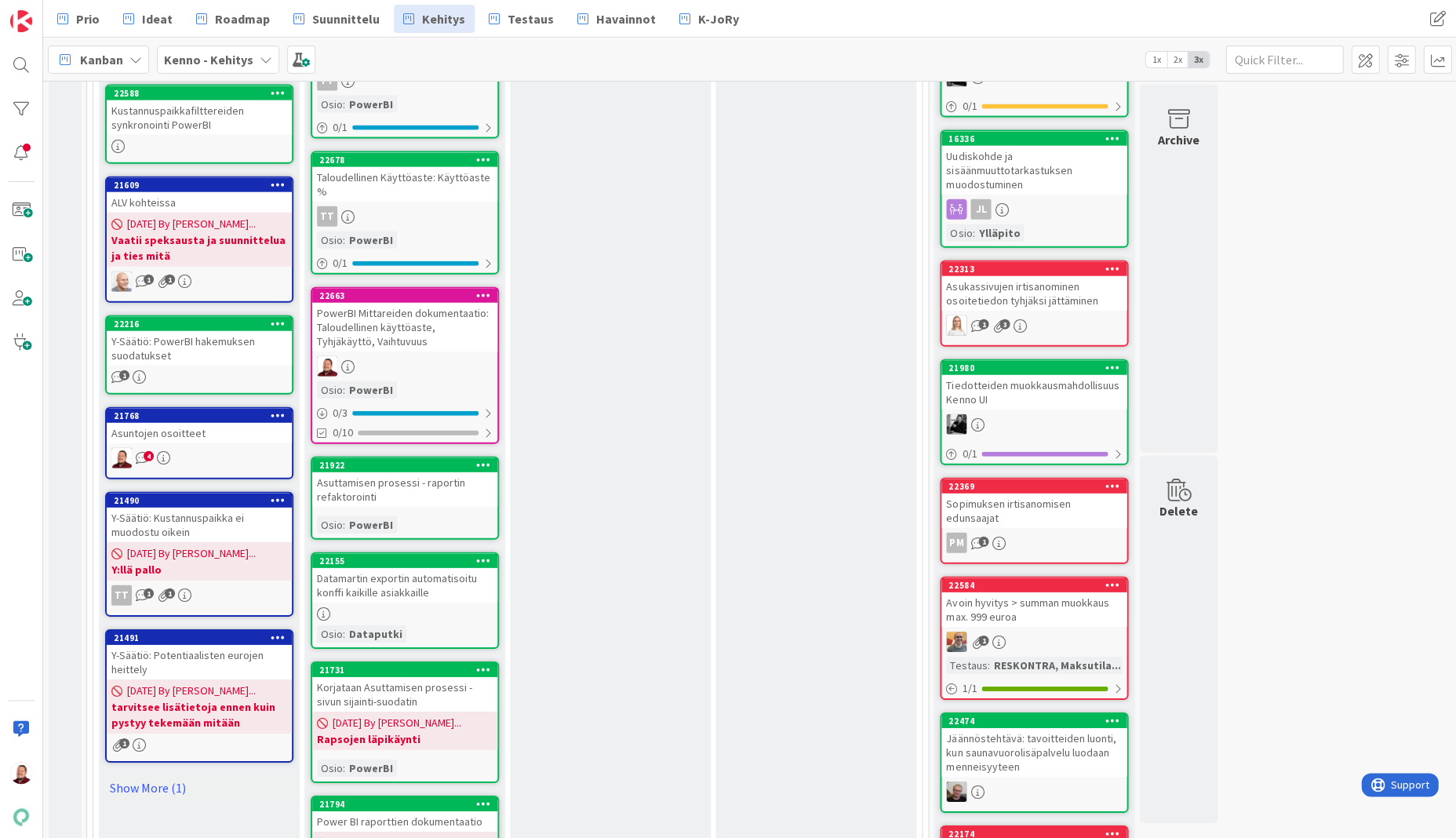
click at [405, 812] on div "Power BI raporttien dokumentaatio" at bounding box center [405, 822] width 185 height 21
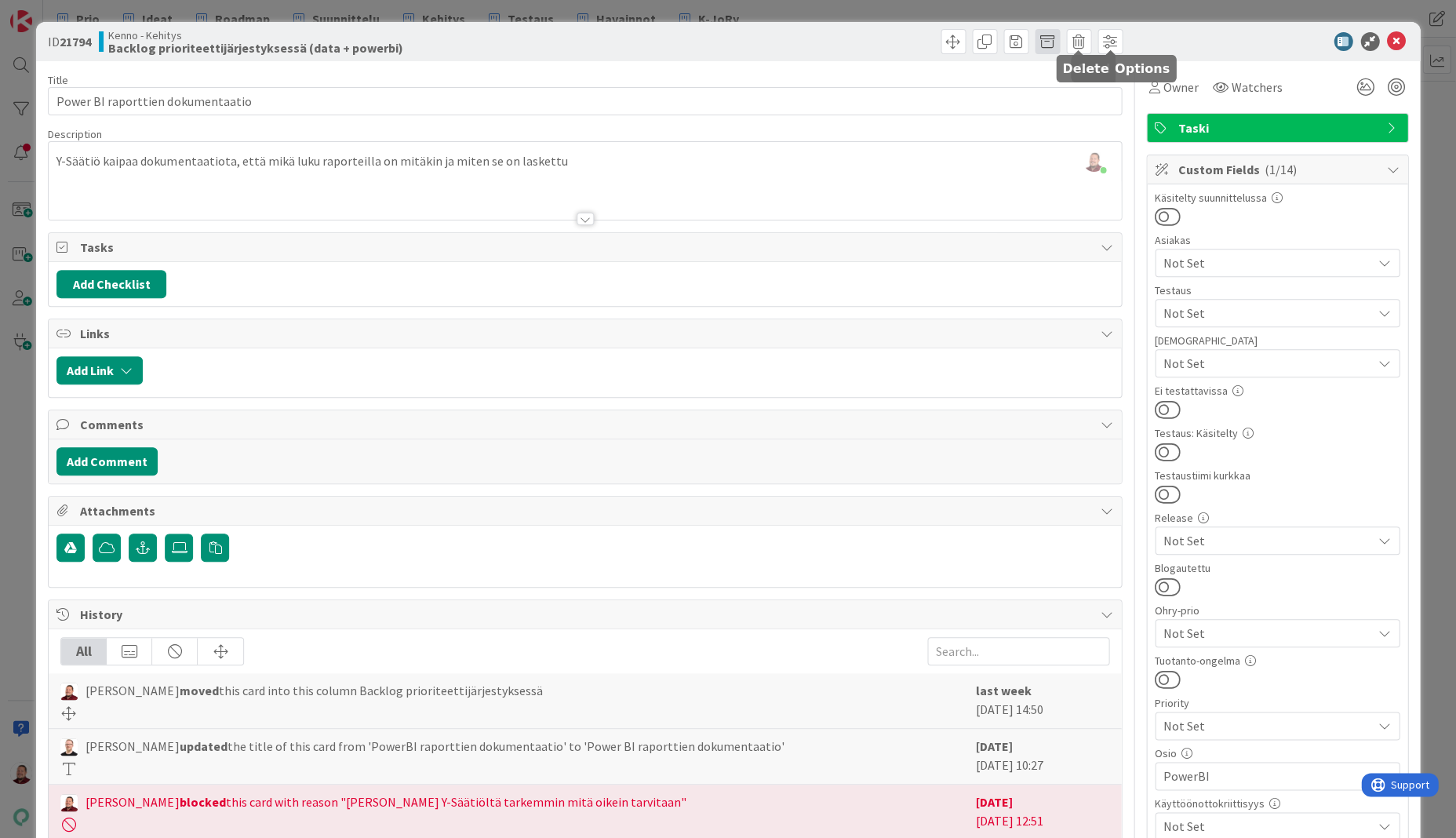
click at [1059, 29] on span at bounding box center [1047, 42] width 25 height 25
click at [1049, 109] on button "Archive" at bounding box center [1074, 116] width 62 height 29
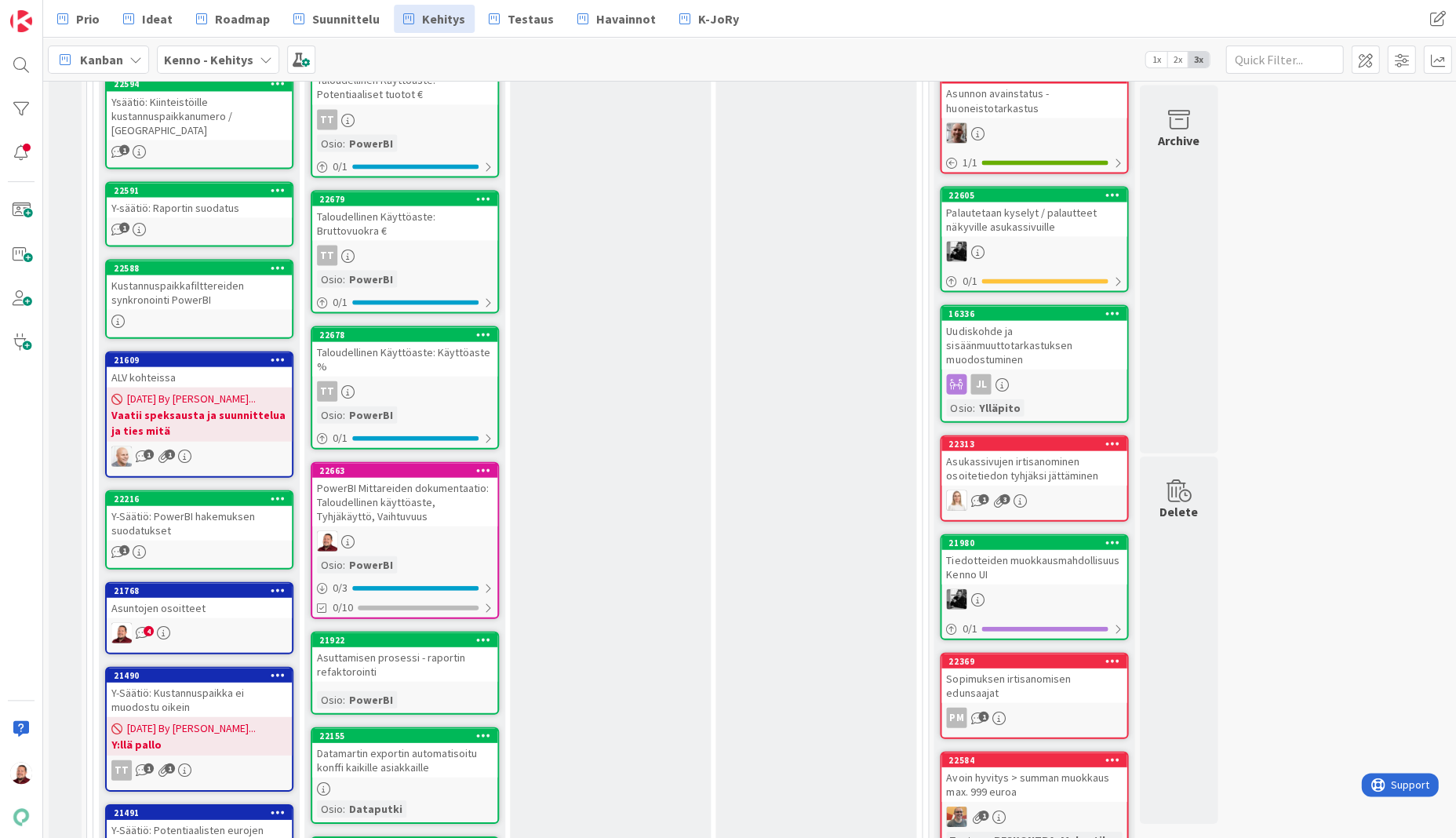
scroll to position [859, 0]
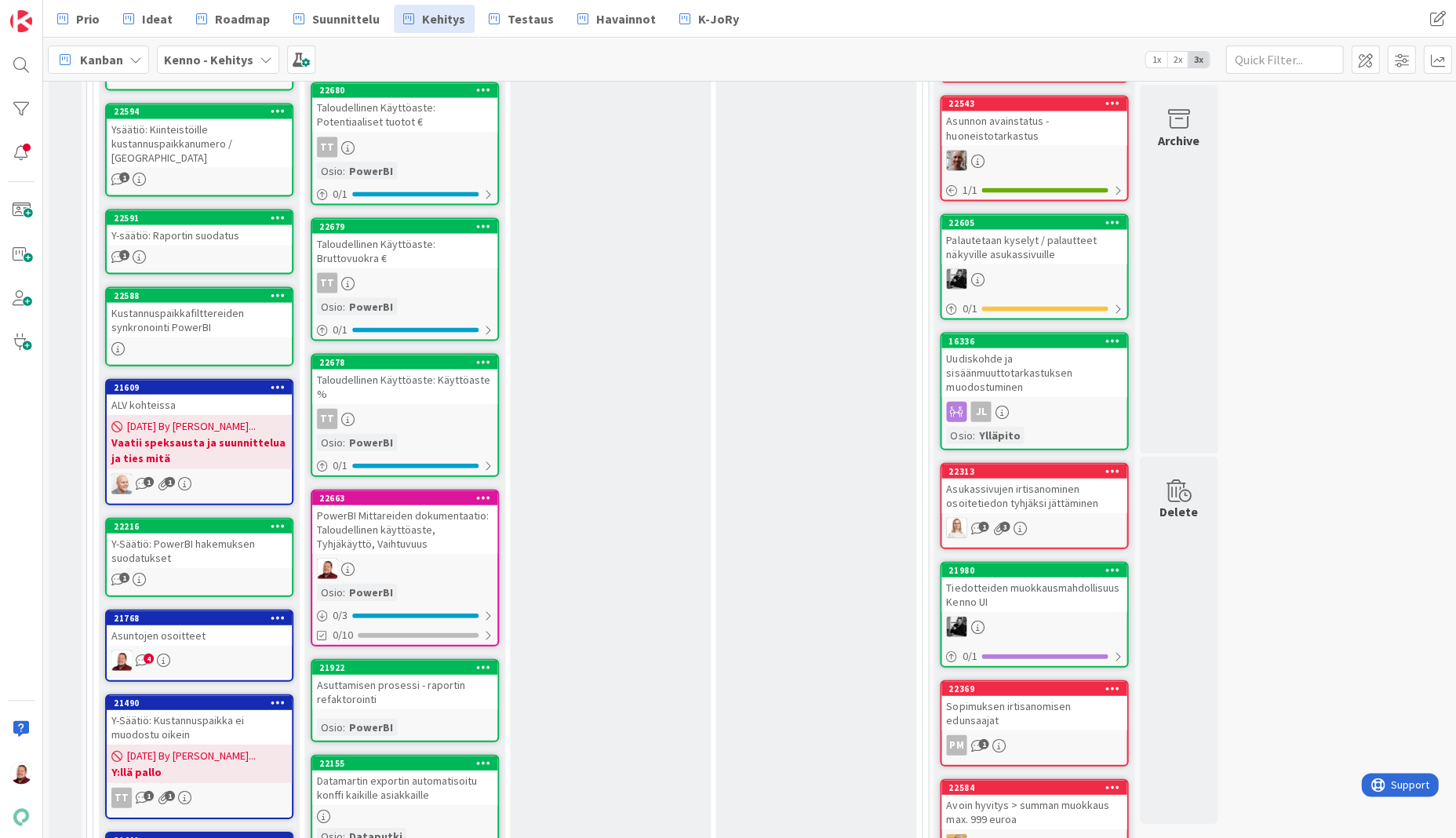
click at [412, 505] on div "PowerBI Mittareiden dokumentaatio: Taloudellinen käyttöaste, Tyhjäkäyttö, Vaiht…" at bounding box center [405, 528] width 185 height 48
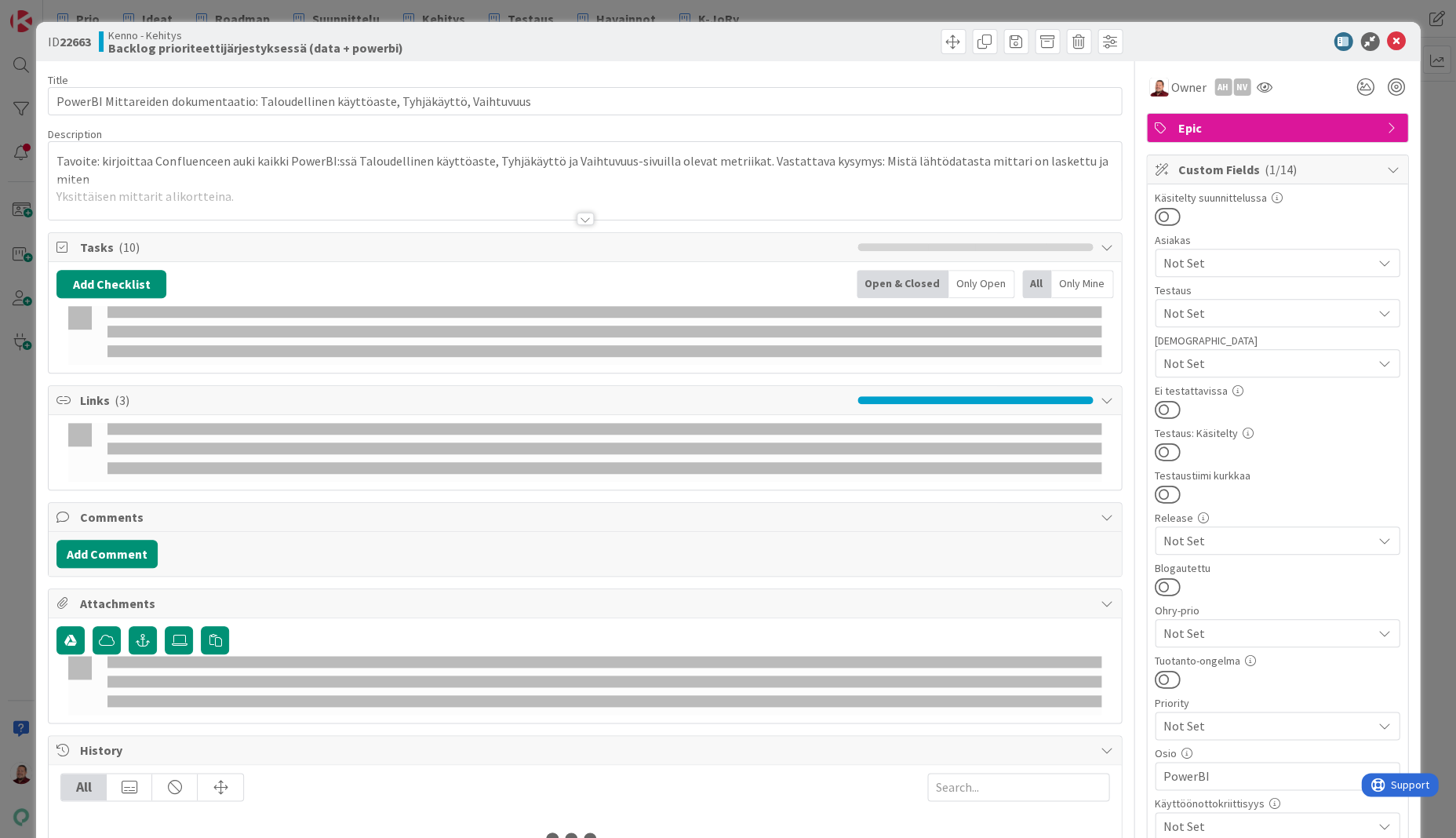
type textarea "x"
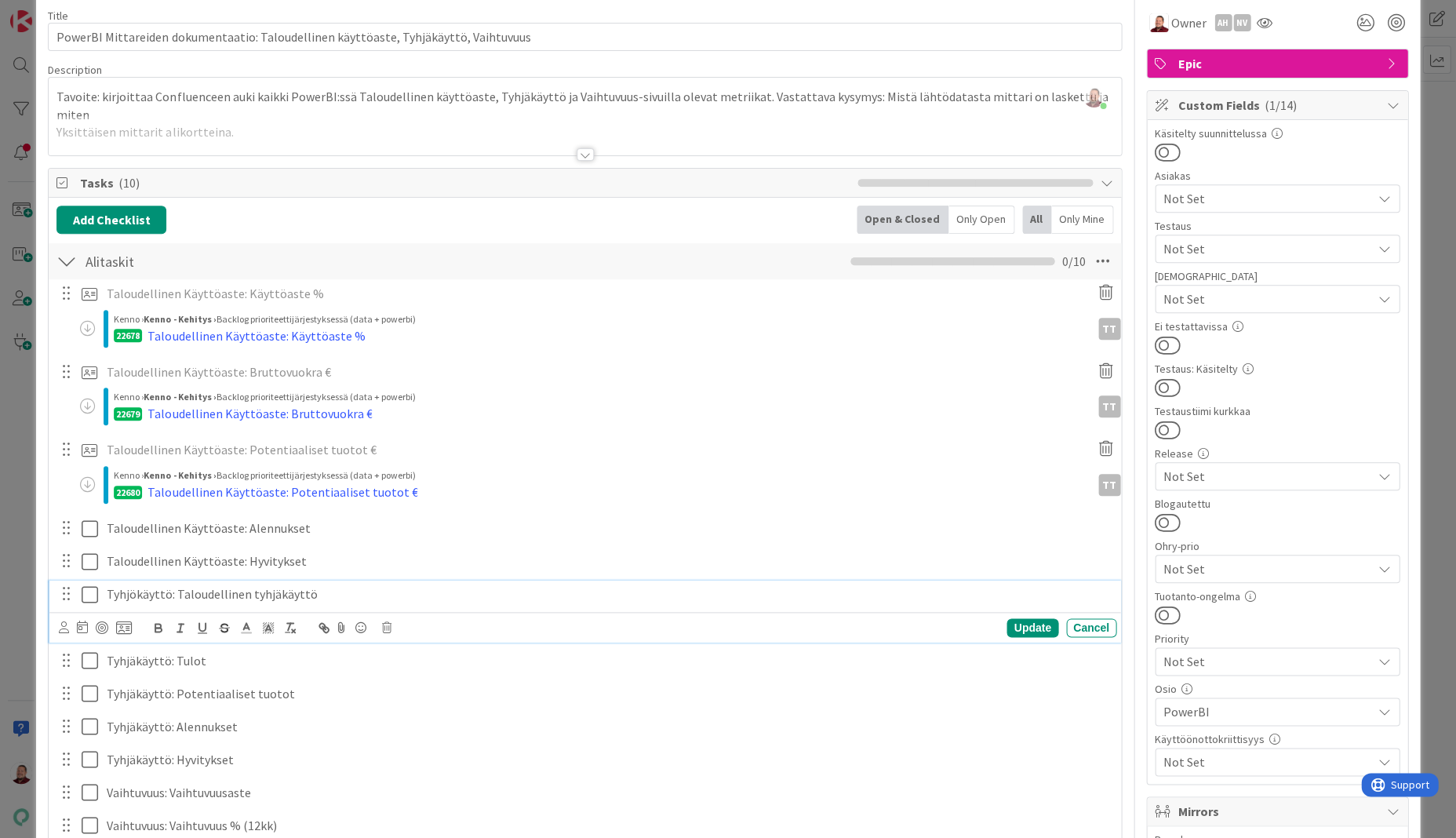
click at [128, 585] on p "Tyhjökäyttö: Taloudellinen tyhjäkäyttö" at bounding box center [609, 594] width 1004 height 18
click at [223, 520] on p "Taloudellinen Käyttöaste: Alennukset" at bounding box center [609, 528] width 1004 height 18
click at [119, 555] on icon at bounding box center [124, 562] width 16 height 14
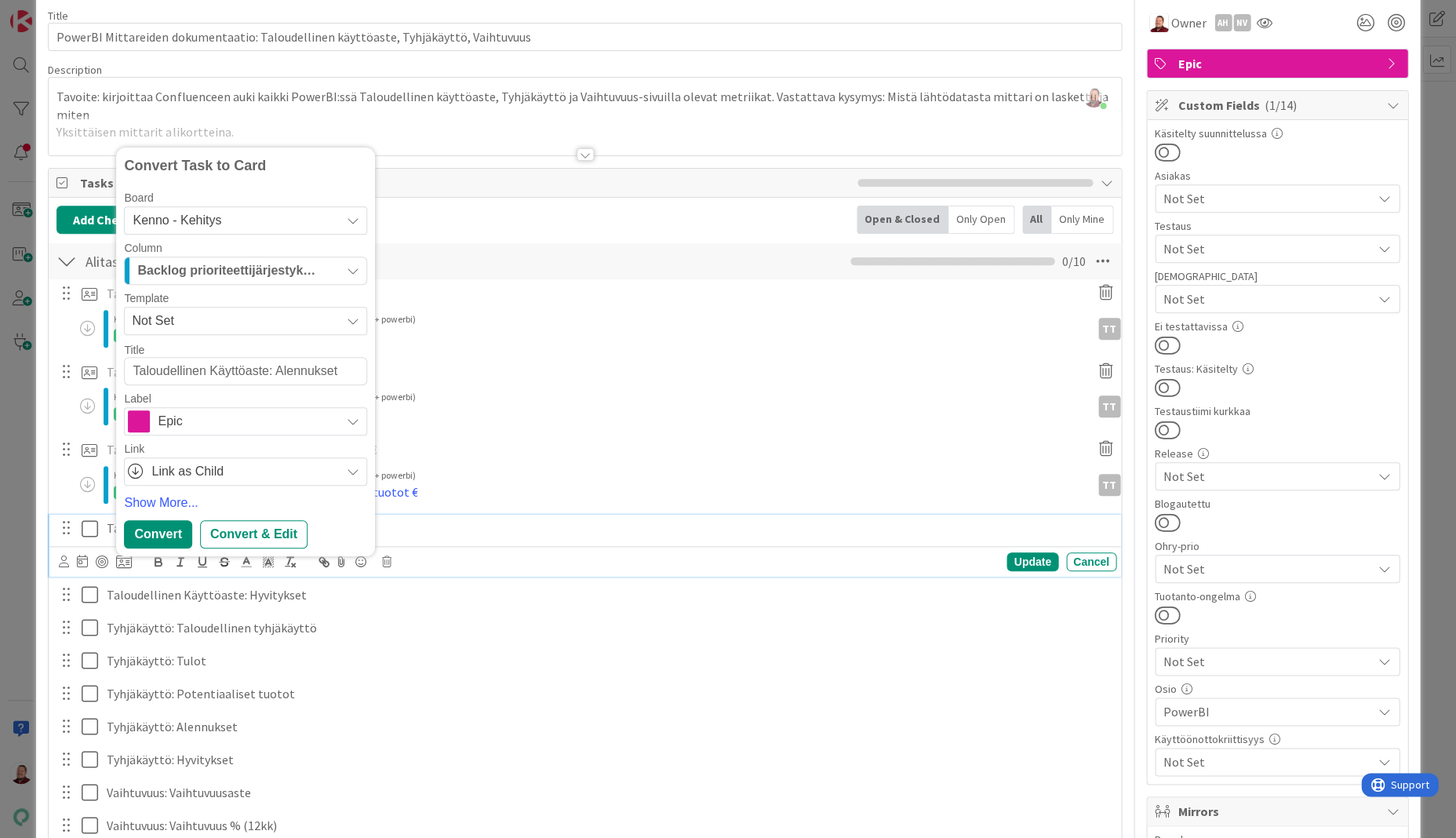
click at [178, 410] on span "Epic" at bounding box center [245, 421] width 174 height 22
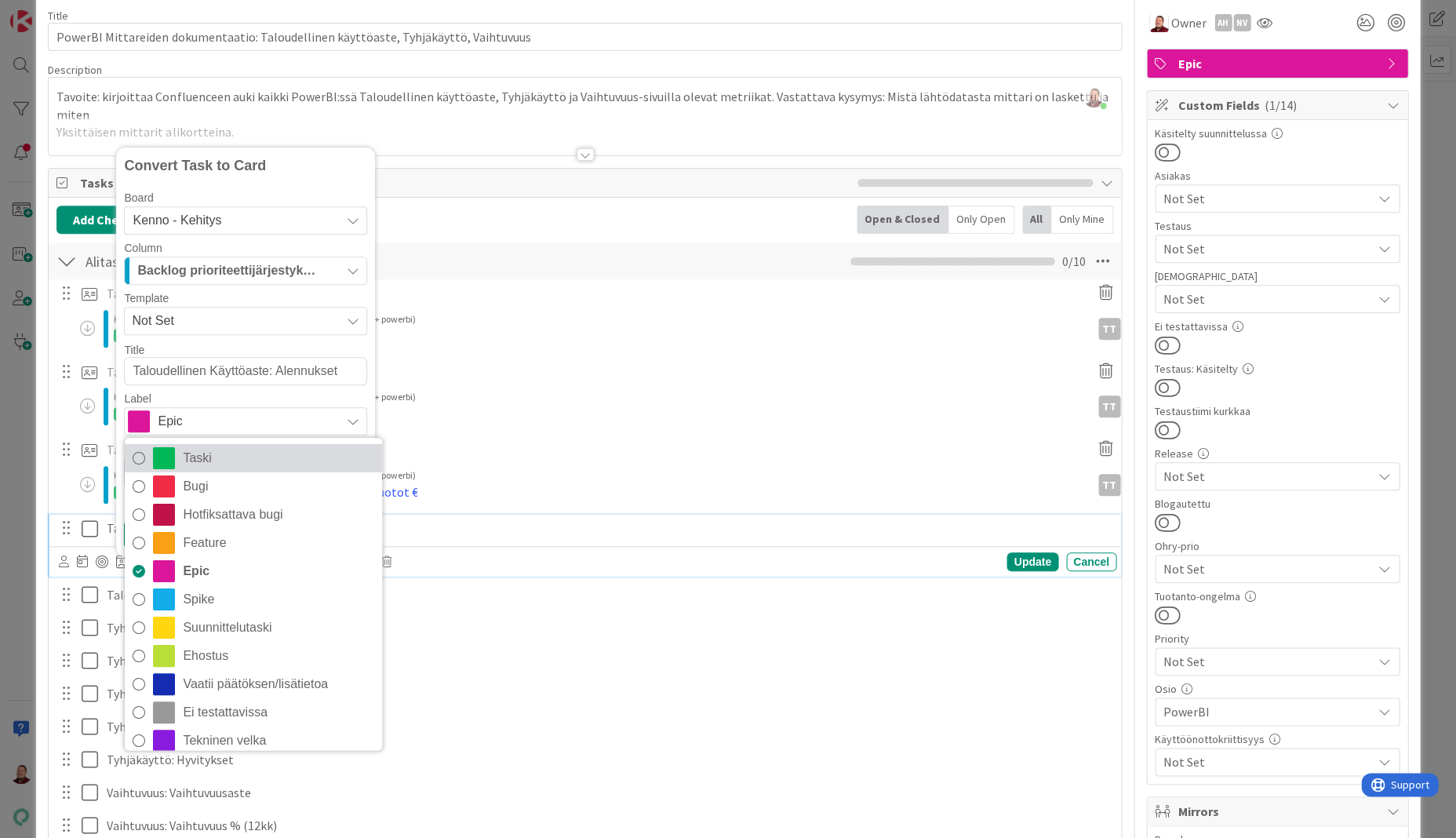
click at [177, 444] on link "Taski" at bounding box center [253, 459] width 257 height 29
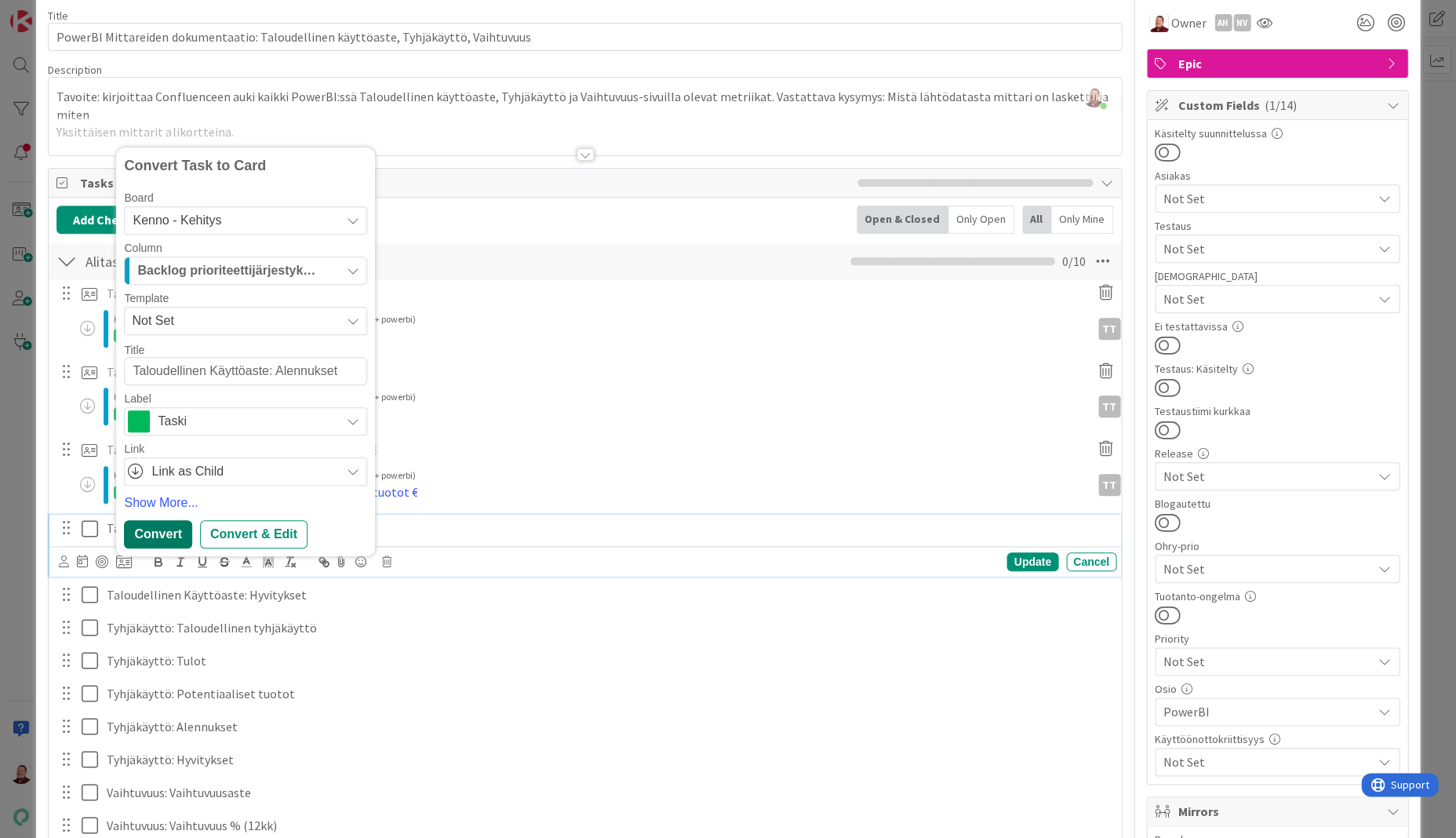
click at [153, 520] on div "Convert" at bounding box center [158, 535] width 67 height 29
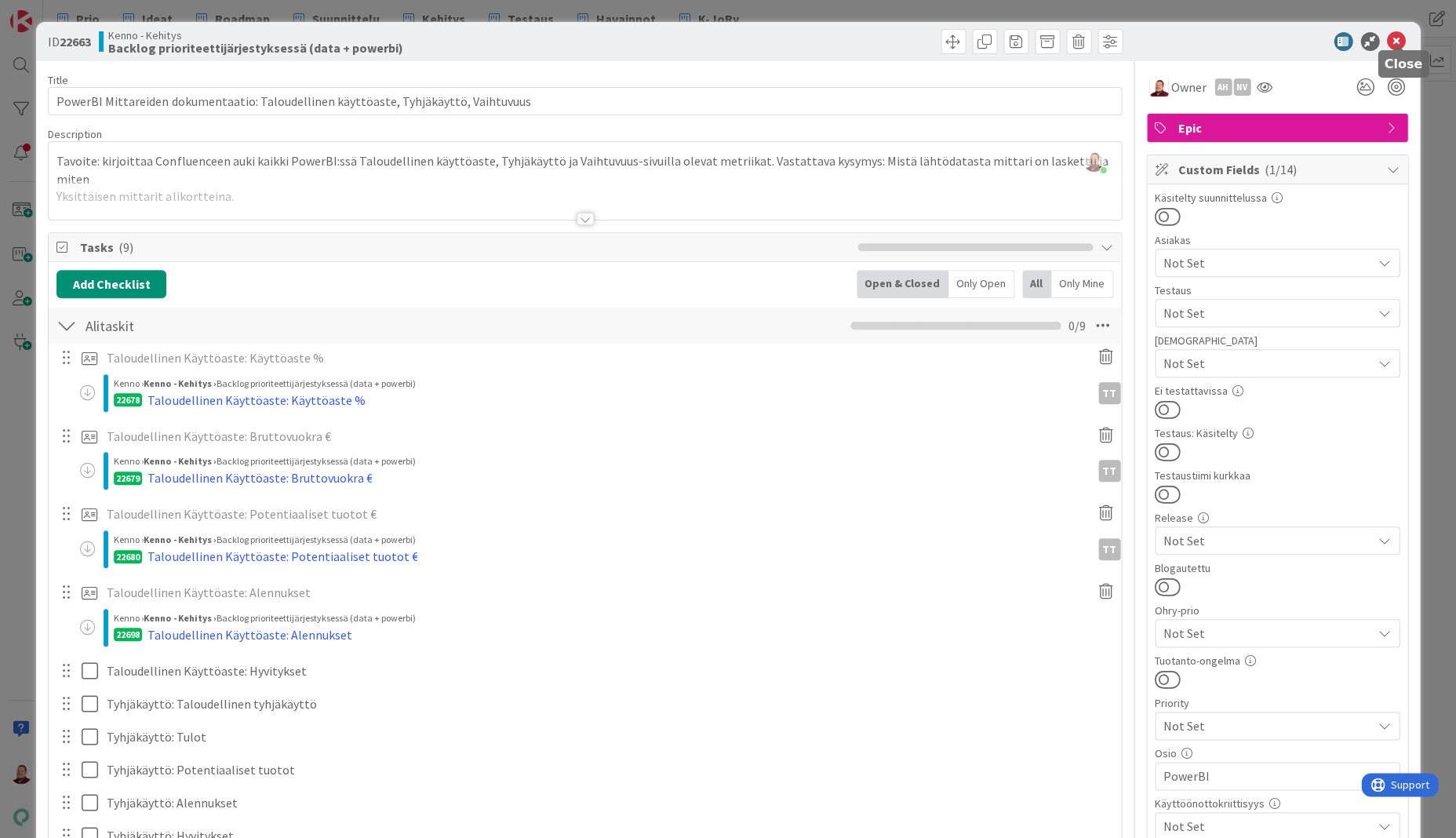
click at [1390, 43] on icon at bounding box center [1397, 42] width 19 height 19
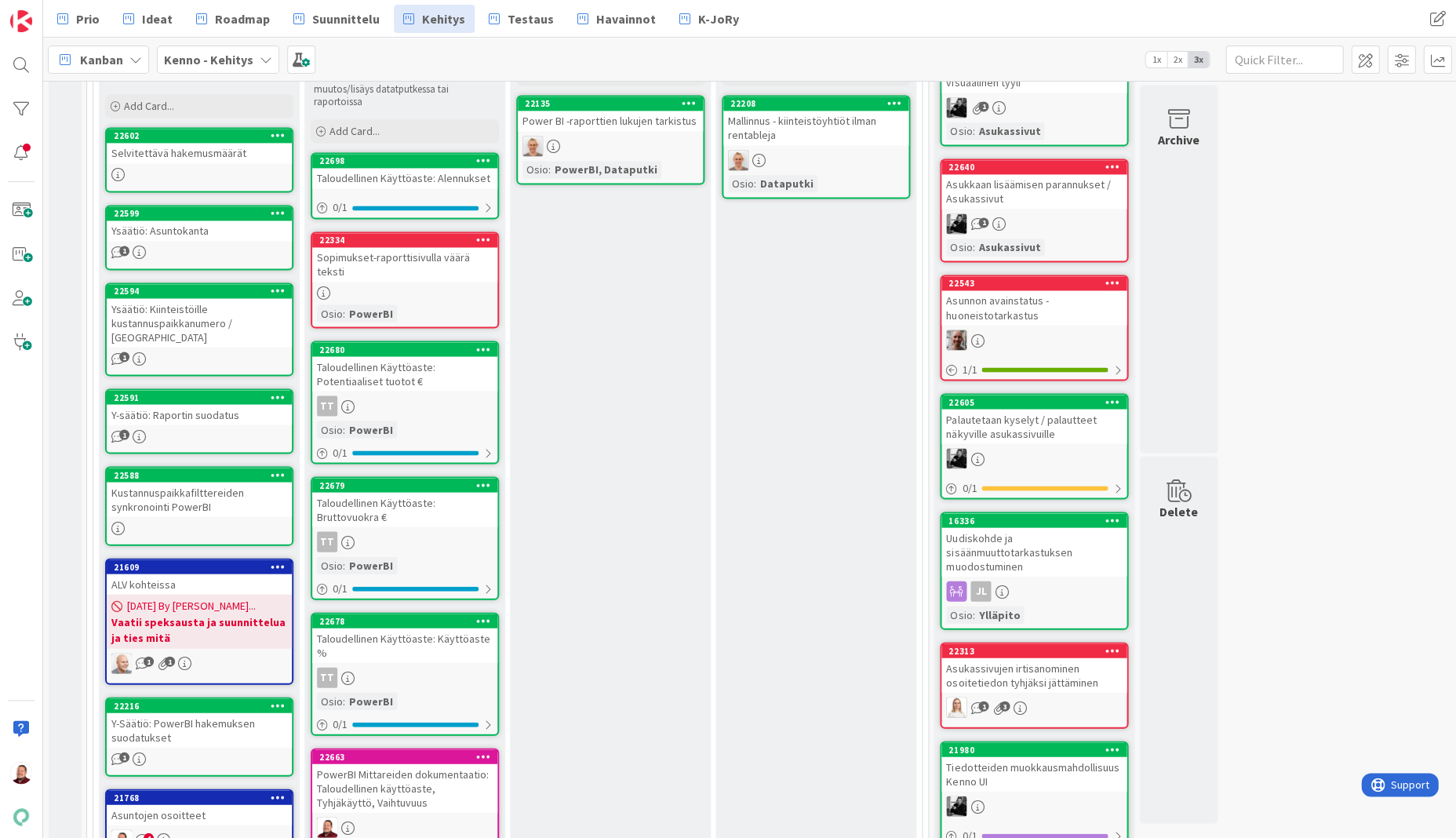
scroll to position [620, 0]
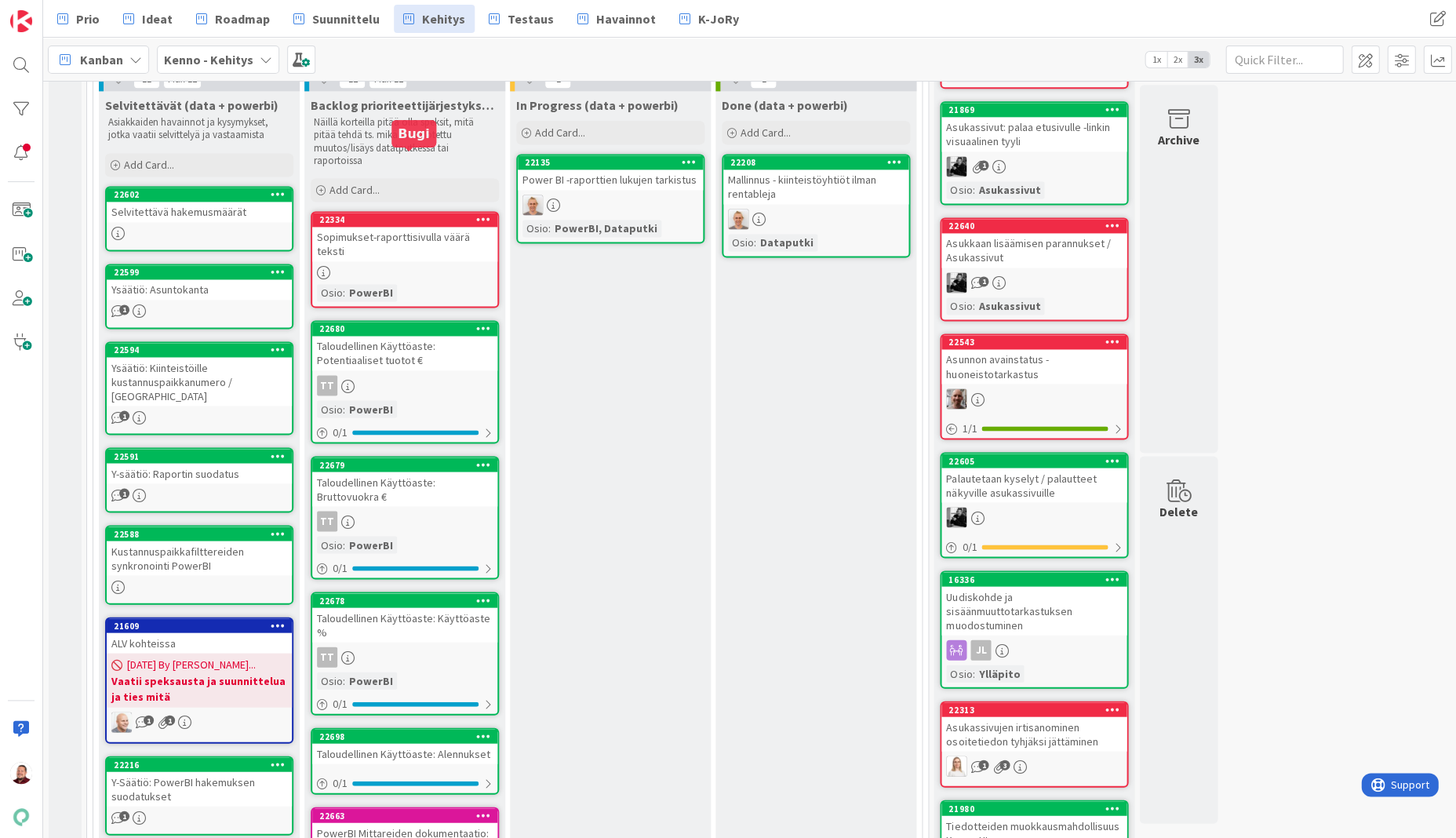
click at [363, 744] on div "Taloudellinen Käyttöaste: Alennukset" at bounding box center [405, 754] width 185 height 21
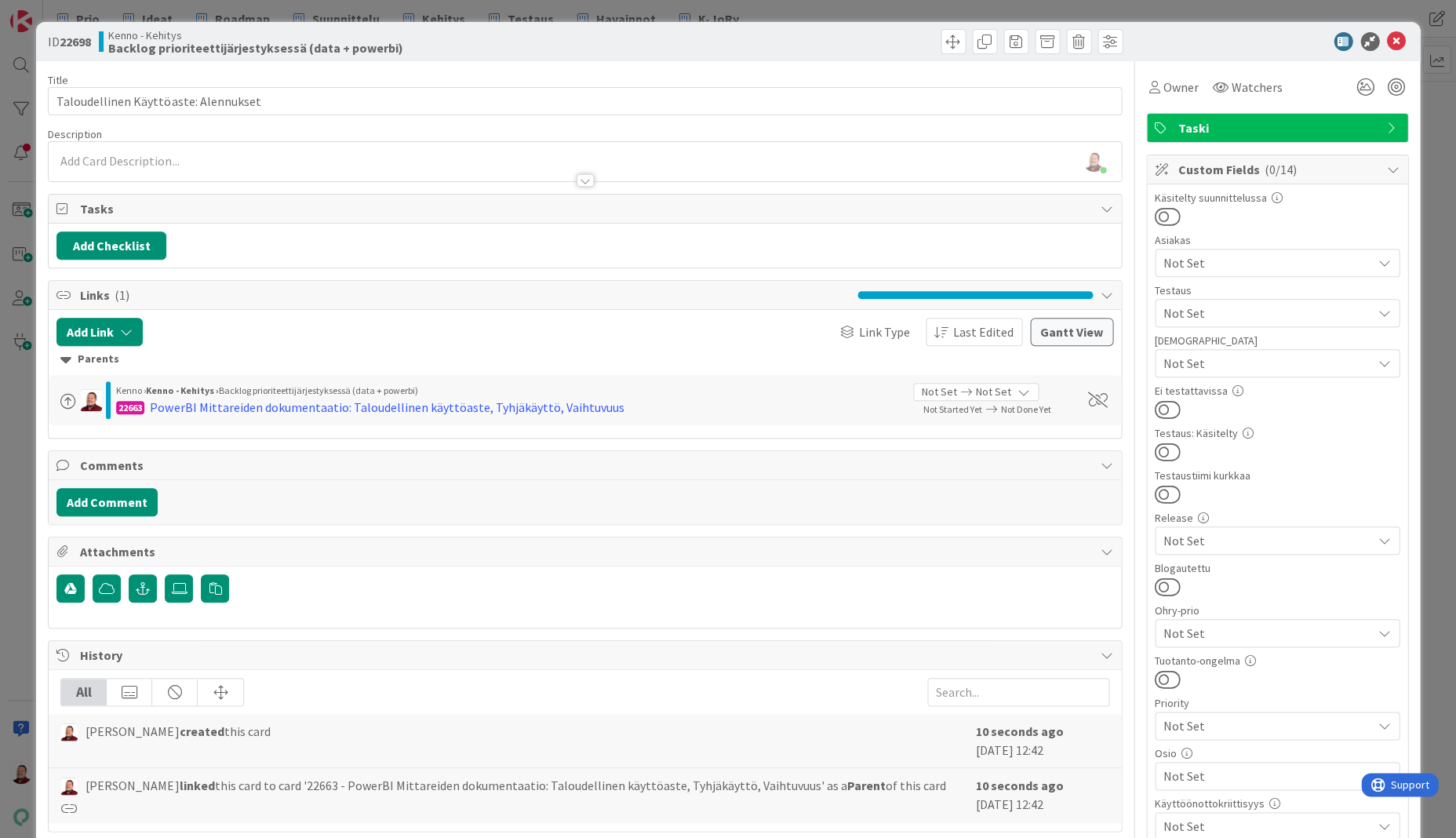
click at [1184, 762] on div "Not Set" at bounding box center [1277, 776] width 245 height 29
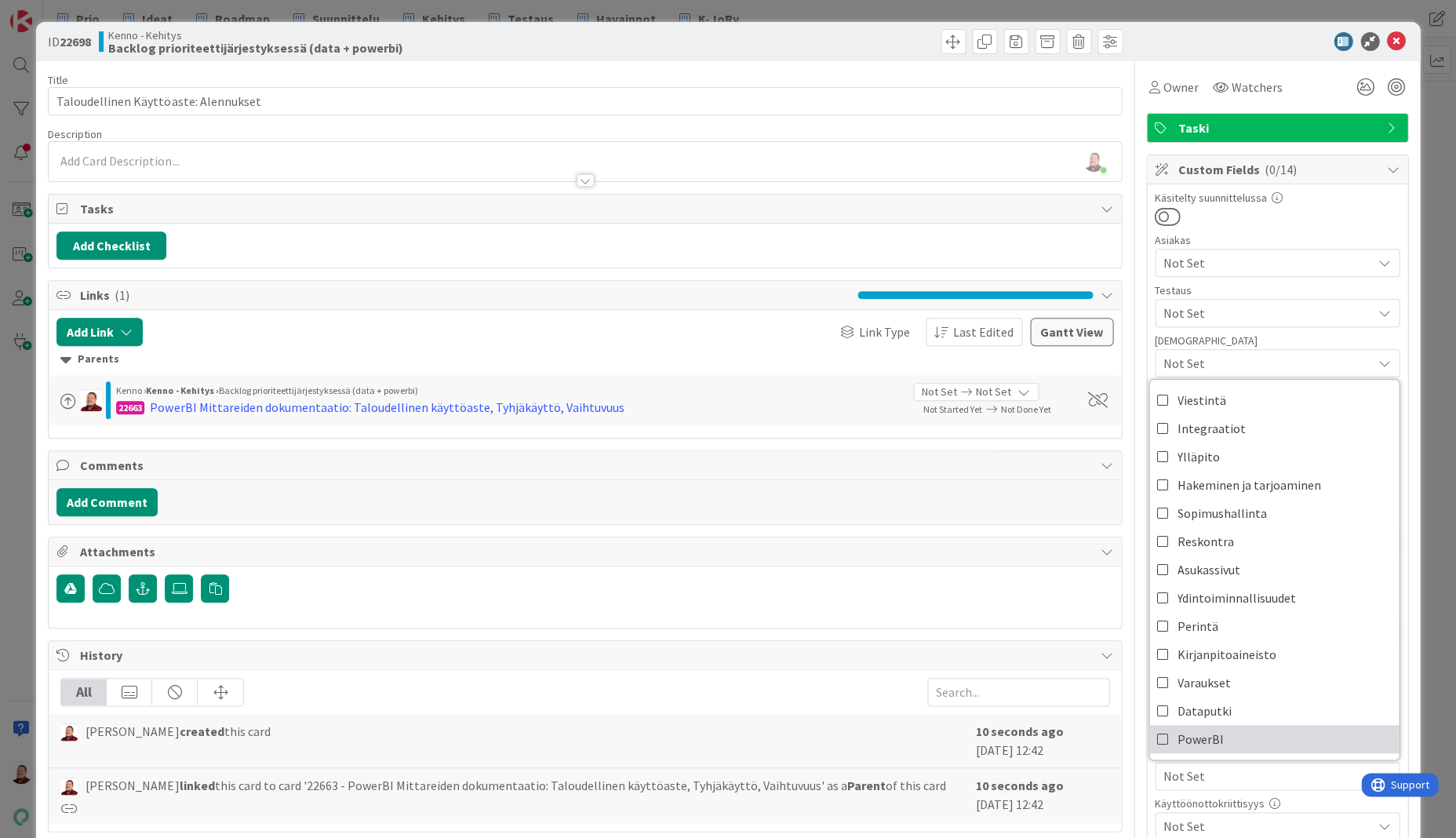
click at [1184, 728] on span "PowerBI" at bounding box center [1201, 740] width 46 height 24
click at [1183, 78] on span "Owner" at bounding box center [1181, 87] width 36 height 19
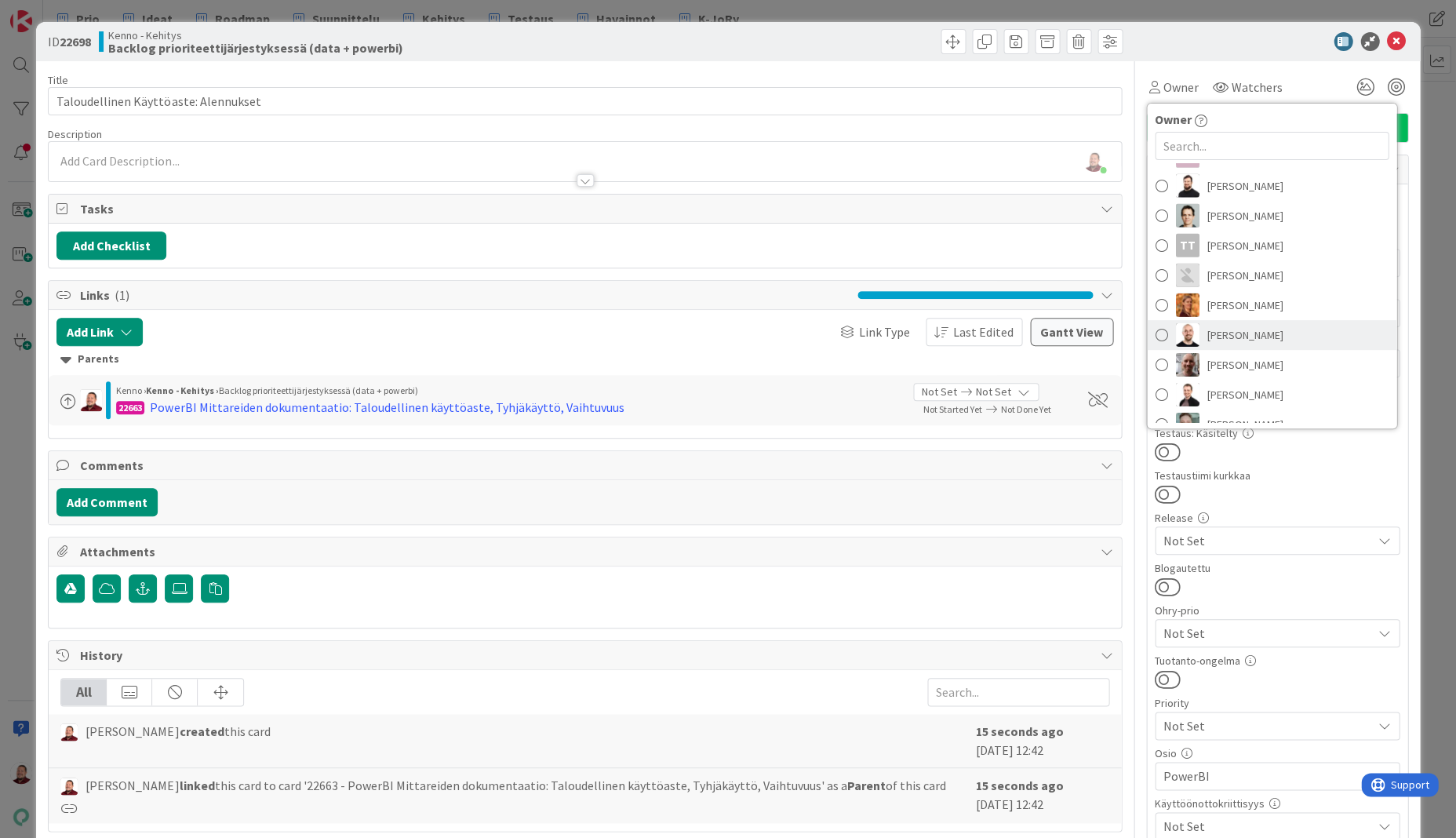
scroll to position [1442, 0]
click at [1206, 246] on link "TT Timo Tauriala" at bounding box center [1272, 247] width 249 height 30
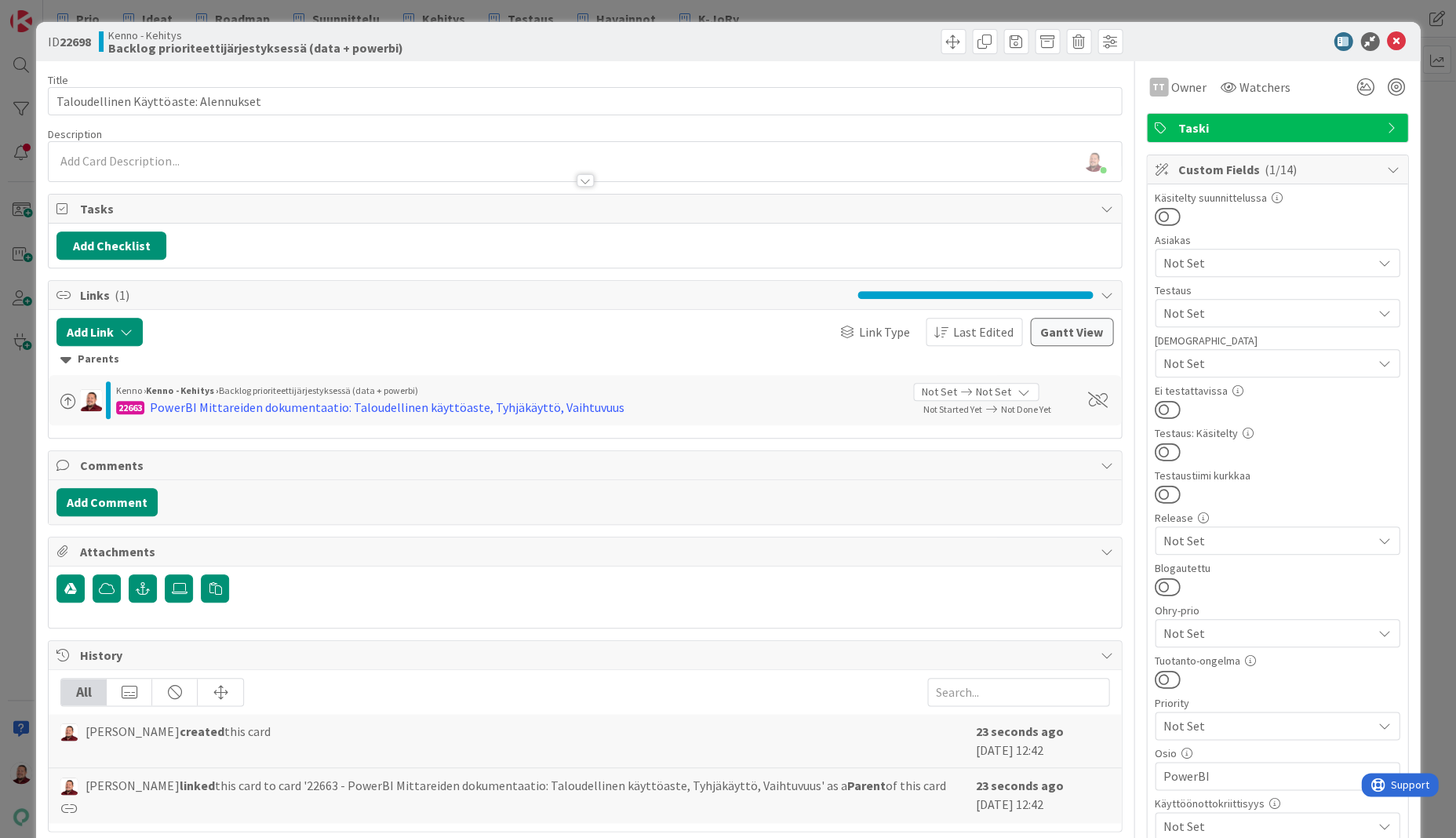
type textarea "x"
click at [1399, 35] on icon at bounding box center [1397, 42] width 19 height 19
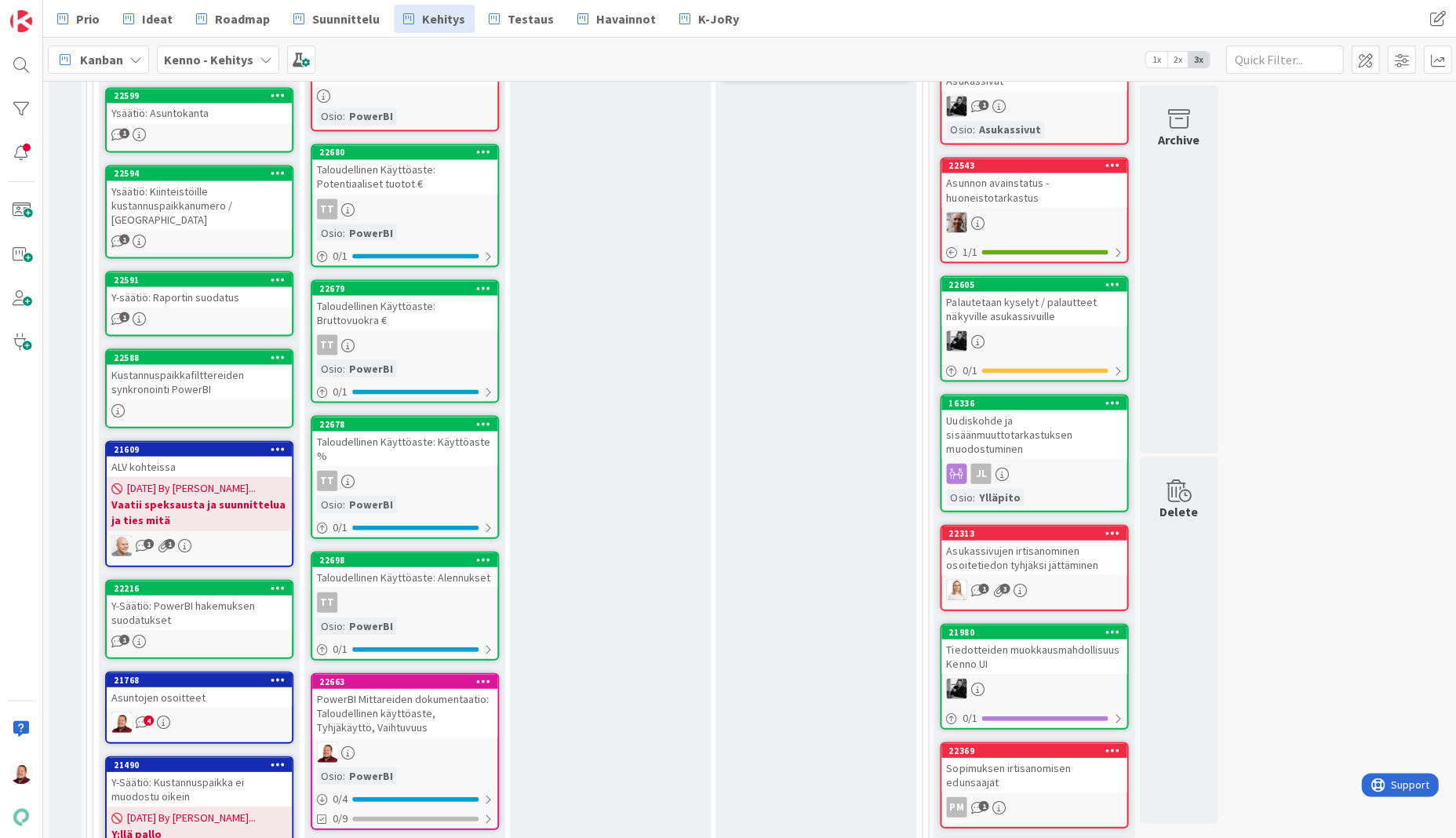
scroll to position [807, 0]
